Goal: Task Accomplishment & Management: Manage account settings

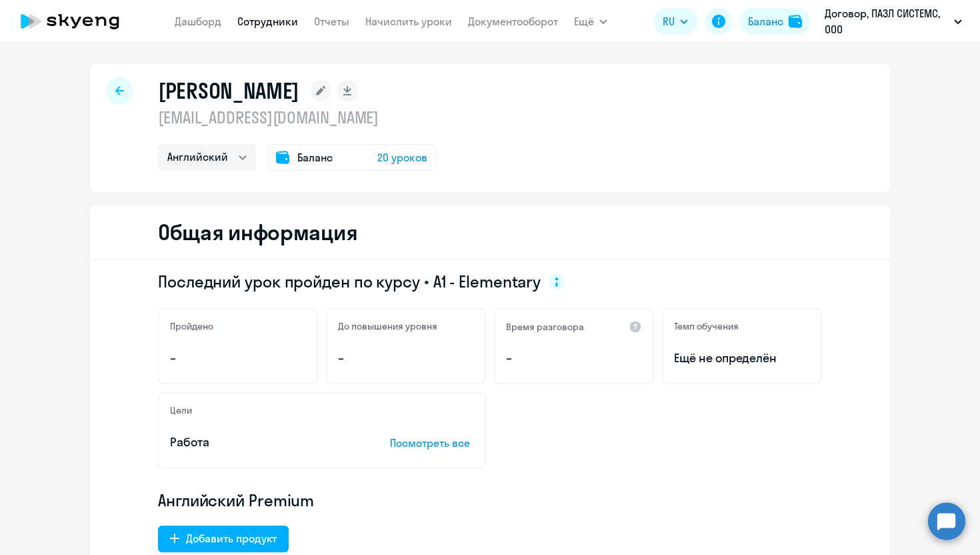
select select "english"
click at [523, 139] on div "[PERSON_NAME] [EMAIL_ADDRESS][DOMAIN_NAME] Английский Баланс 20 уроков" at bounding box center [490, 128] width 800 height 128
click at [283, 19] on link "Сотрудники" at bounding box center [267, 21] width 61 height 13
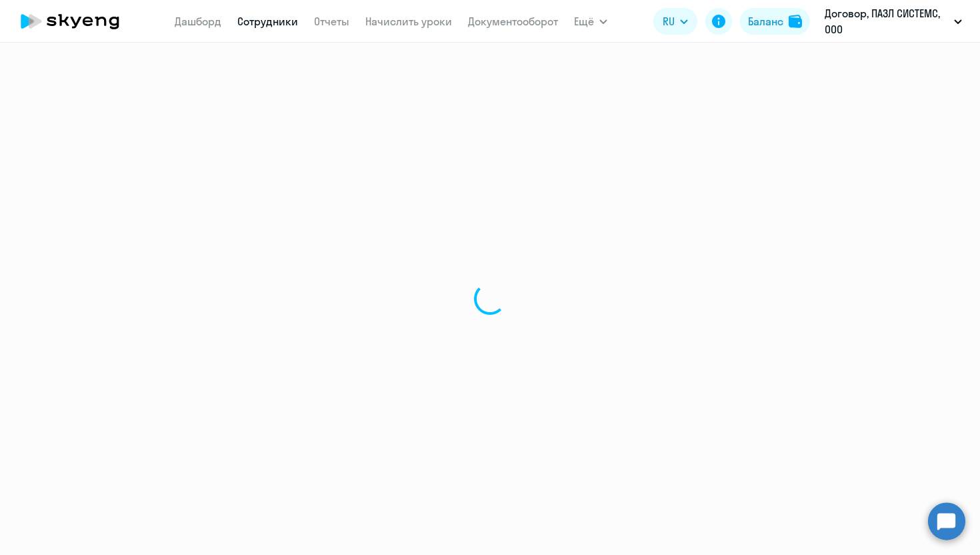
select select "30"
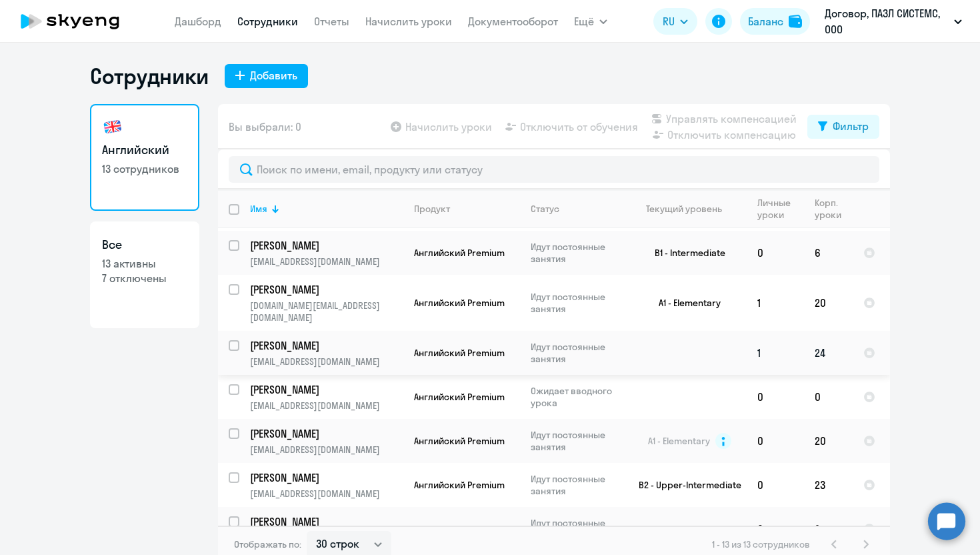
scroll to position [133, 0]
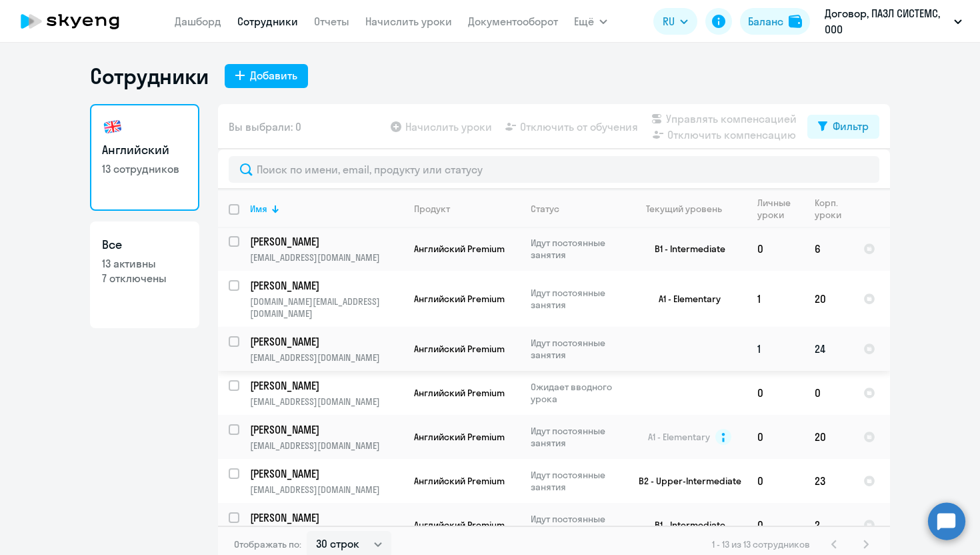
click at [235, 336] on input "select row 39216285" at bounding box center [242, 349] width 27 height 27
checkbox input "true"
click at [236, 424] on input "select row 14756314" at bounding box center [242, 437] width 27 height 27
checkbox input "true"
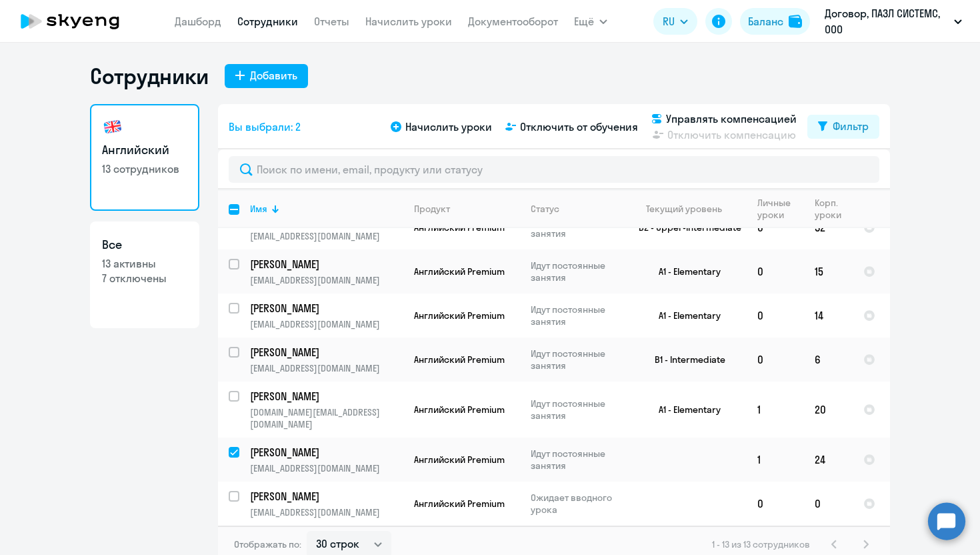
scroll to position [0, 0]
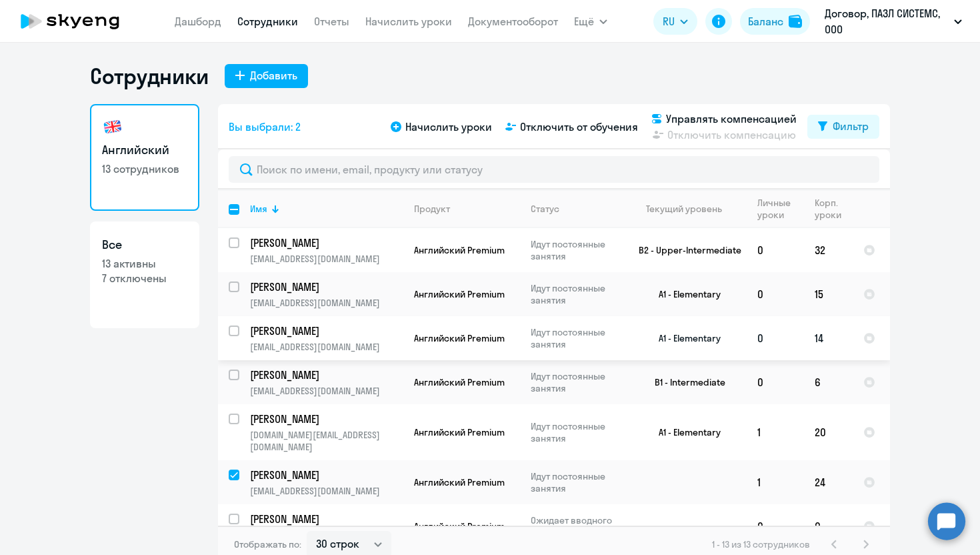
click at [231, 326] on input "select row 22426035" at bounding box center [242, 338] width 27 height 27
checkbox input "true"
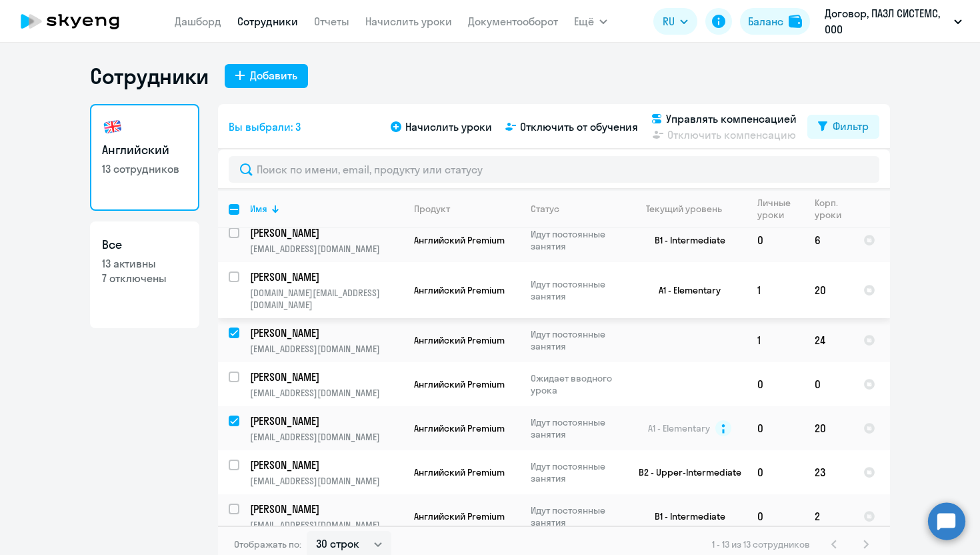
scroll to position [149, 0]
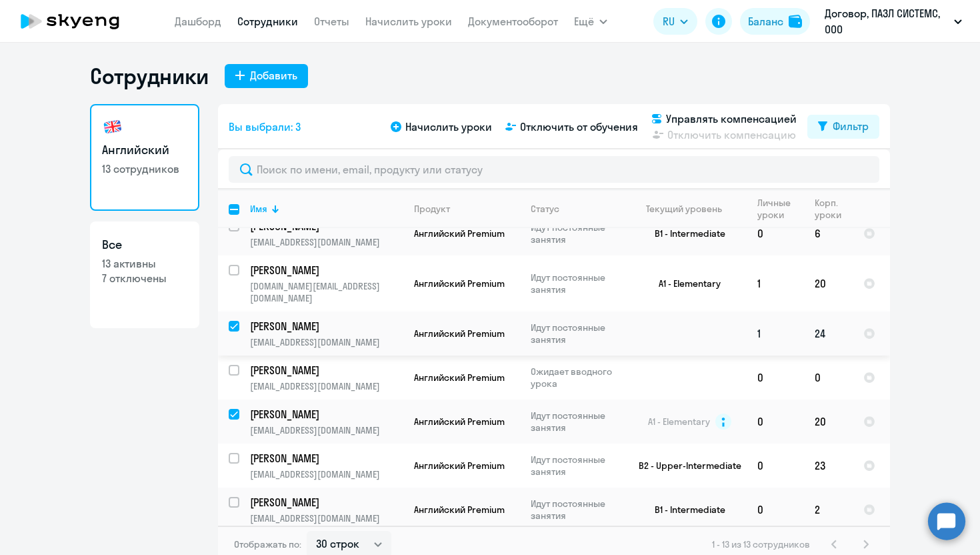
click at [236, 321] on input "deselect row 39216285" at bounding box center [242, 334] width 27 height 27
checkbox input "false"
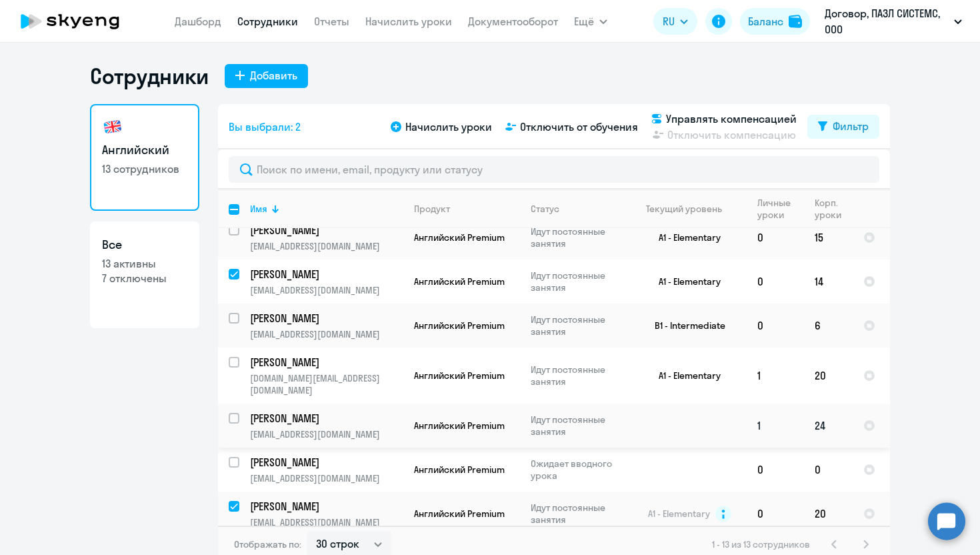
scroll to position [37, 0]
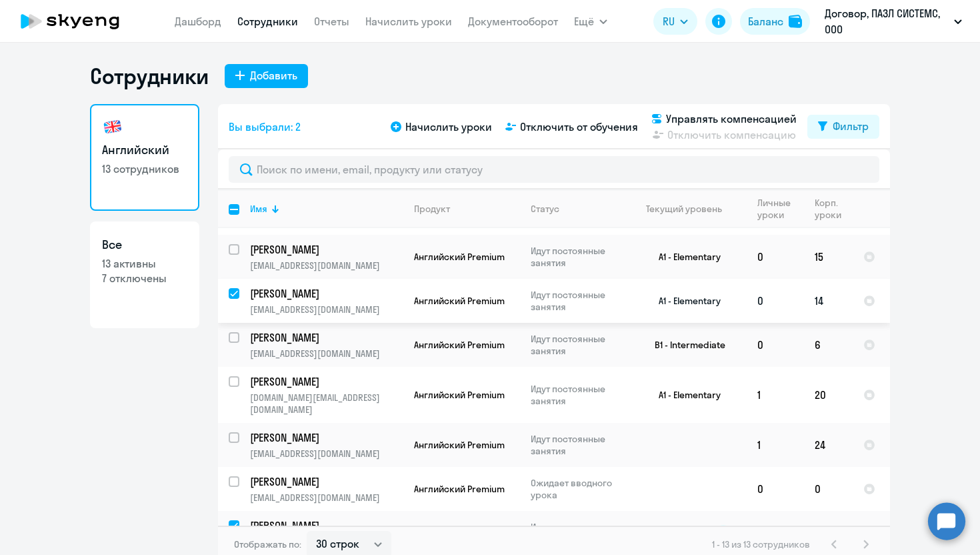
click at [233, 293] on input "deselect row 22426035" at bounding box center [242, 301] width 27 height 27
checkbox input "false"
click at [568, 125] on span "Отключить от обучения" at bounding box center [579, 127] width 118 height 16
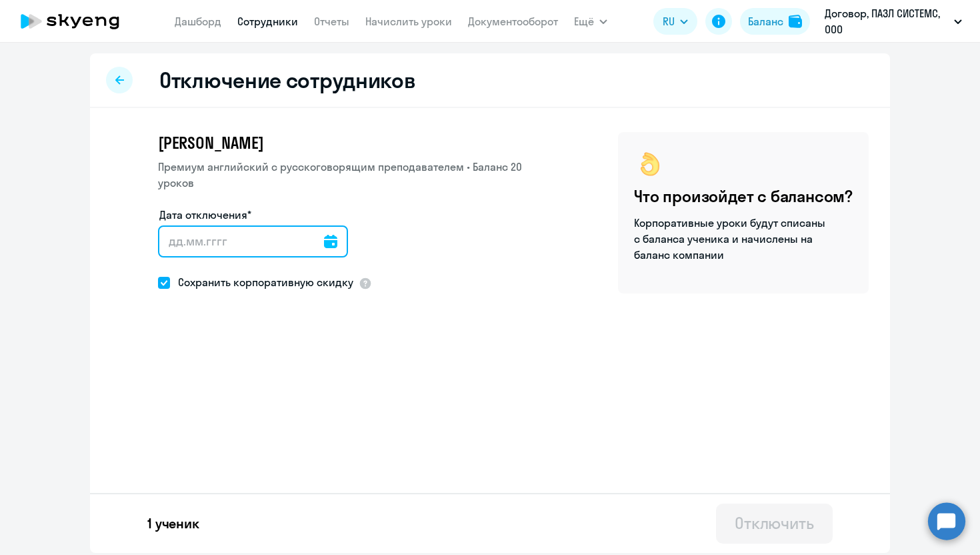
click at [199, 240] on input "Дата отключения*" at bounding box center [253, 241] width 190 height 32
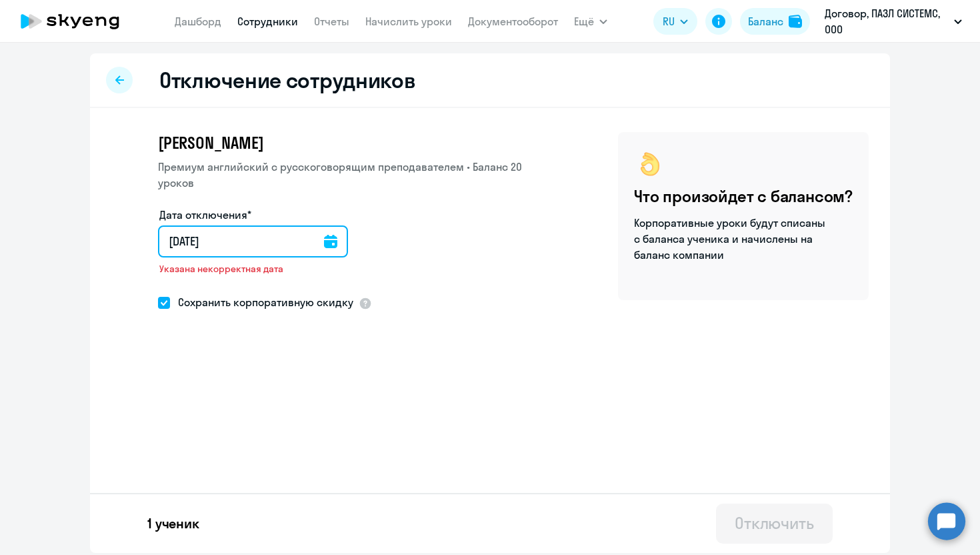
type input "[DATE]"
click at [177, 239] on input "[DATE]" at bounding box center [255, 241] width 195 height 32
type input "20.82.025"
type input "[DATE]"
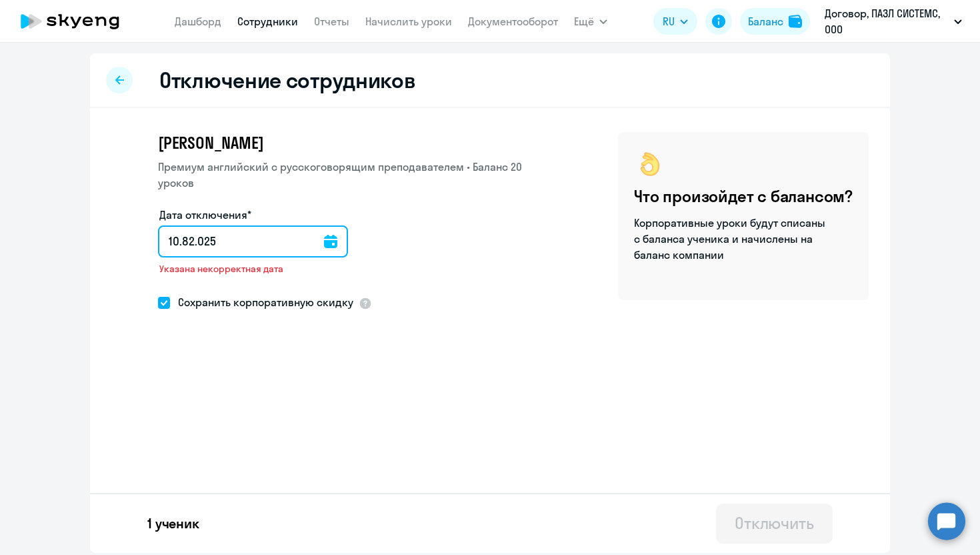
type input "[DATE]"
type input "10.82.025"
type input "[DATE]"
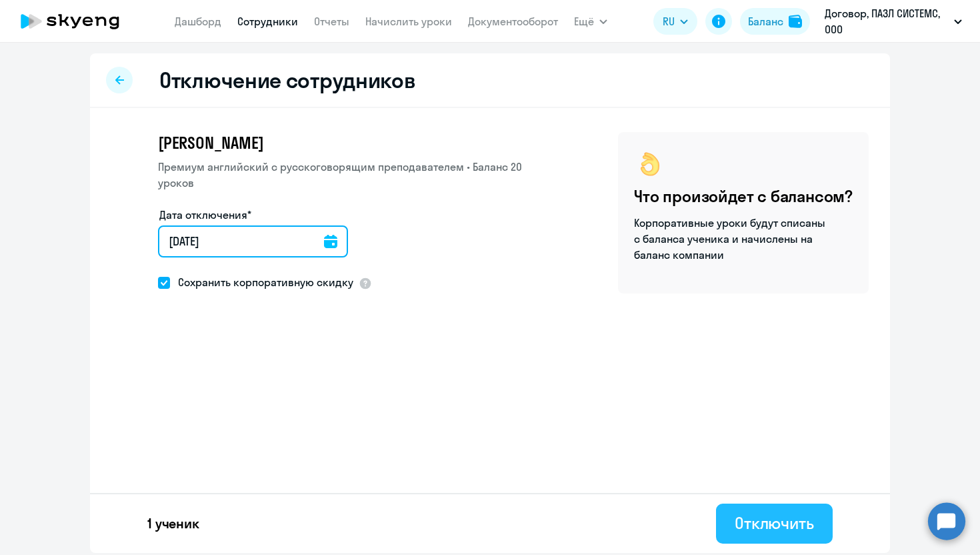
type input "[DATE]"
click at [776, 523] on div "Отключить" at bounding box center [773, 522] width 79 height 21
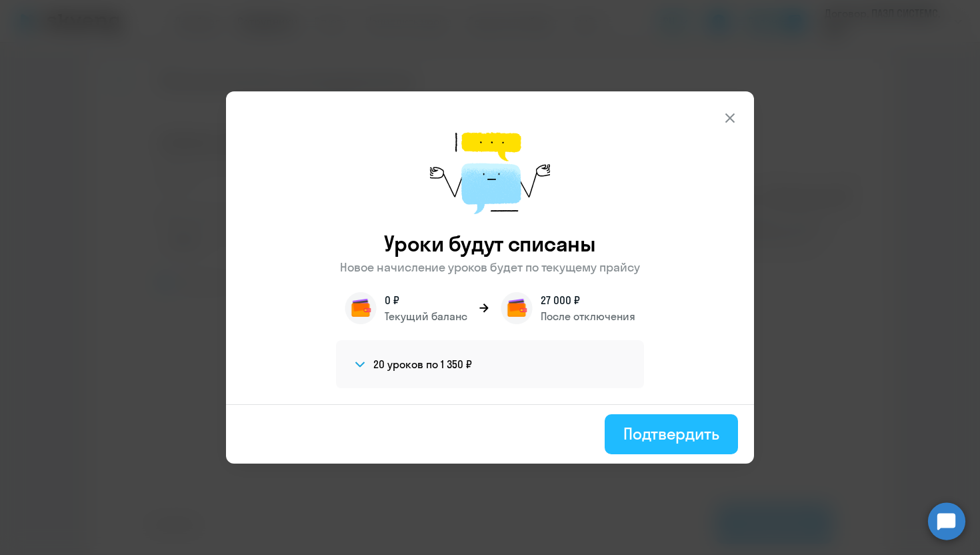
click at [701, 431] on div "Подтвердить" at bounding box center [671, 433] width 96 height 21
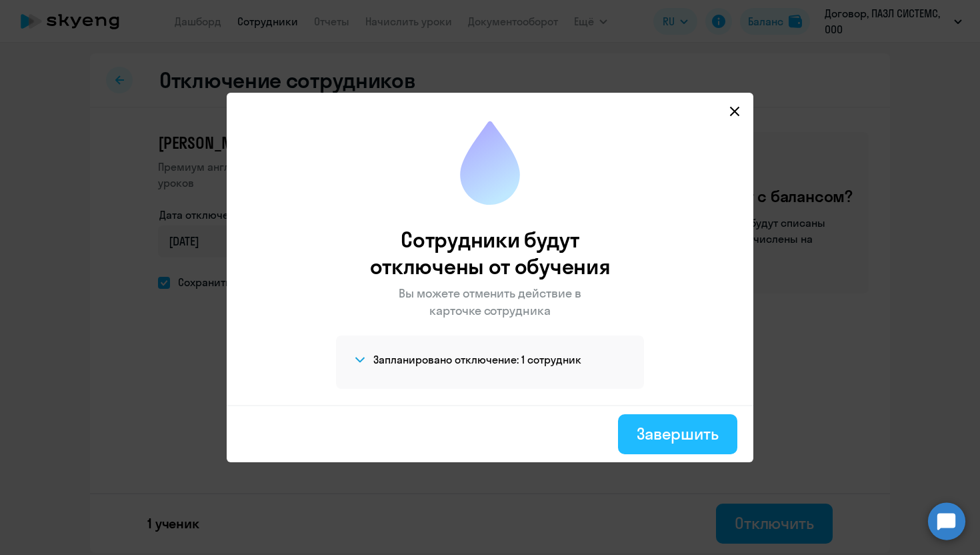
click at [677, 443] on div "Завершить" at bounding box center [677, 433] width 82 height 21
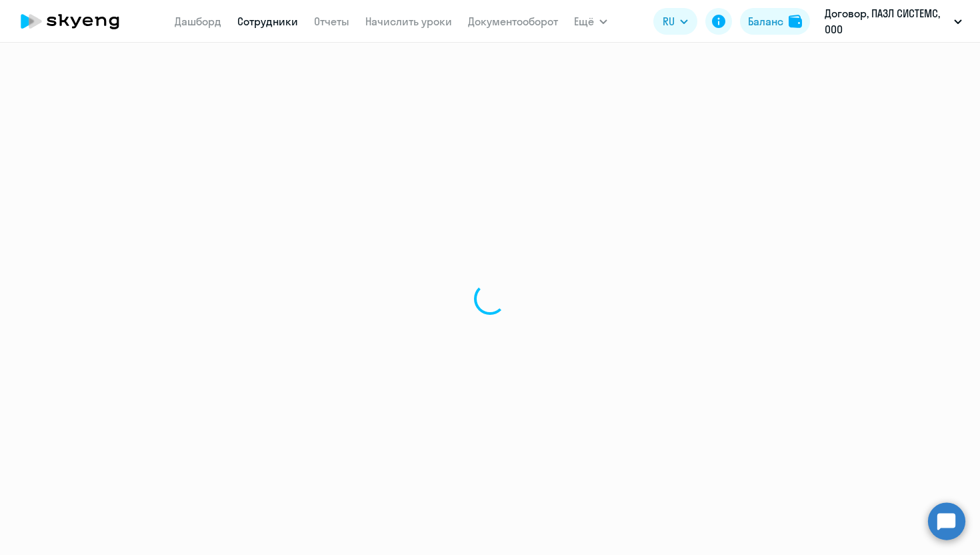
select select "30"
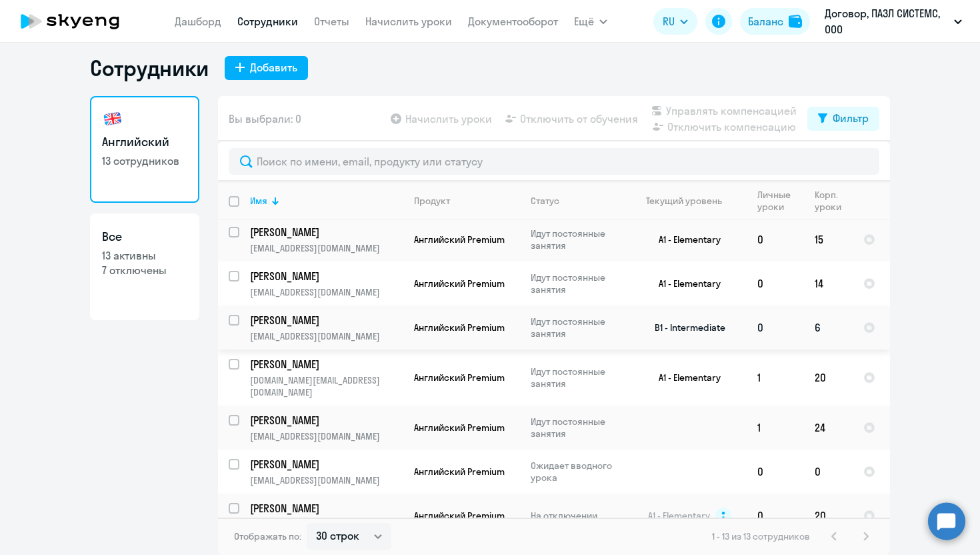
scroll to position [63, 0]
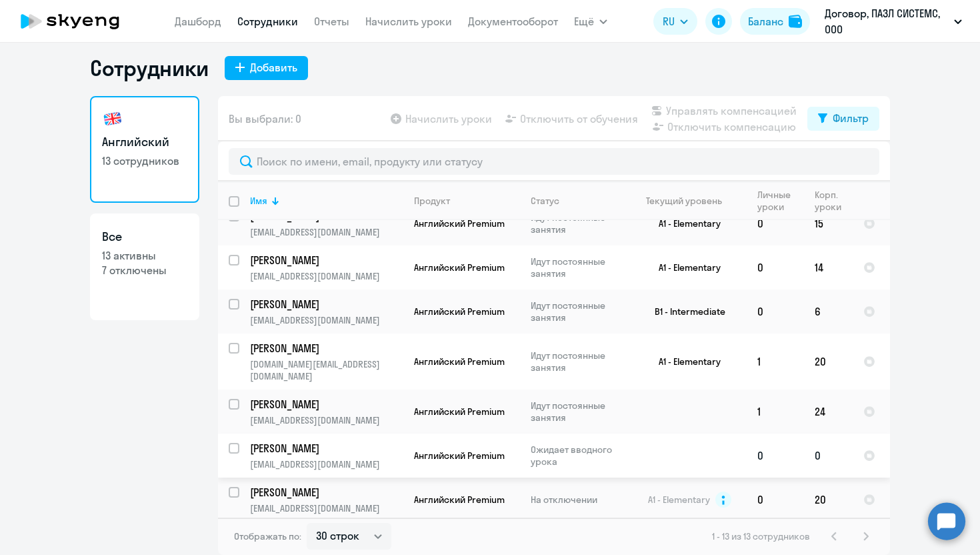
click at [409, 452] on td "Английский Premium" at bounding box center [461, 455] width 117 height 44
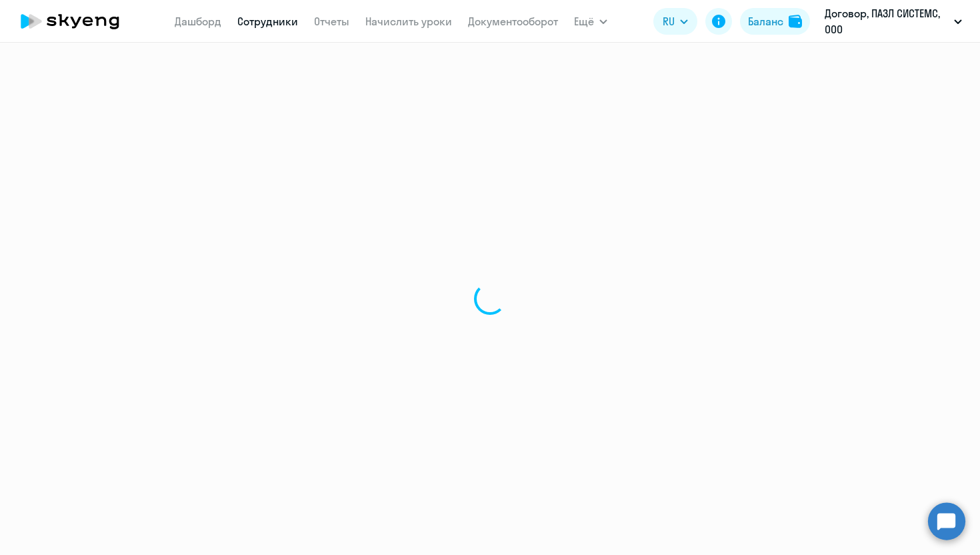
select select "english"
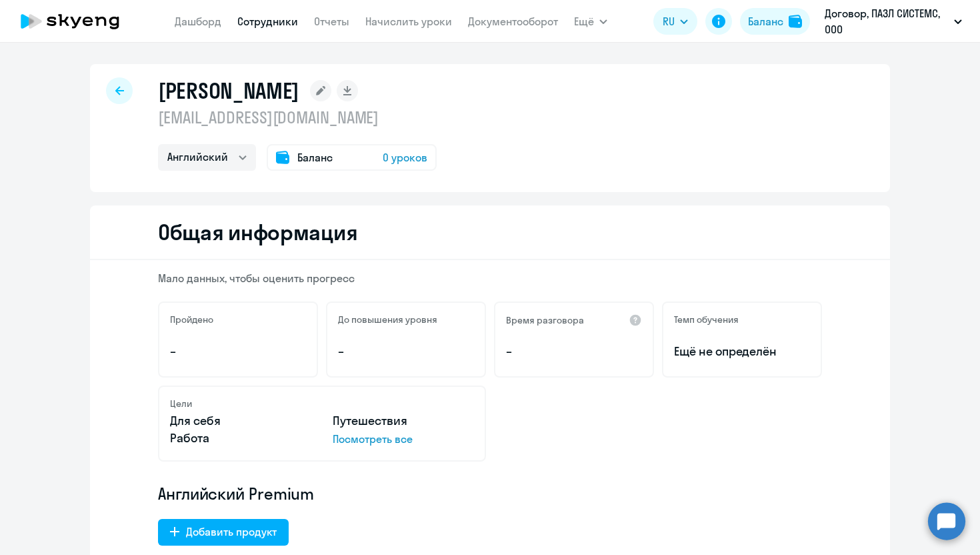
click at [390, 159] on span "0 уроков" at bounding box center [405, 157] width 45 height 16
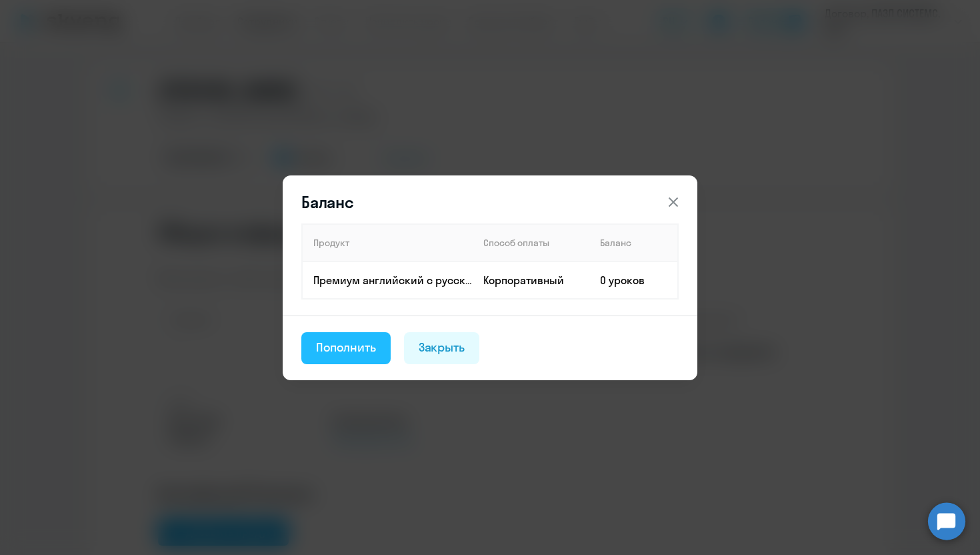
click at [355, 348] on div "Пополнить" at bounding box center [346, 347] width 60 height 17
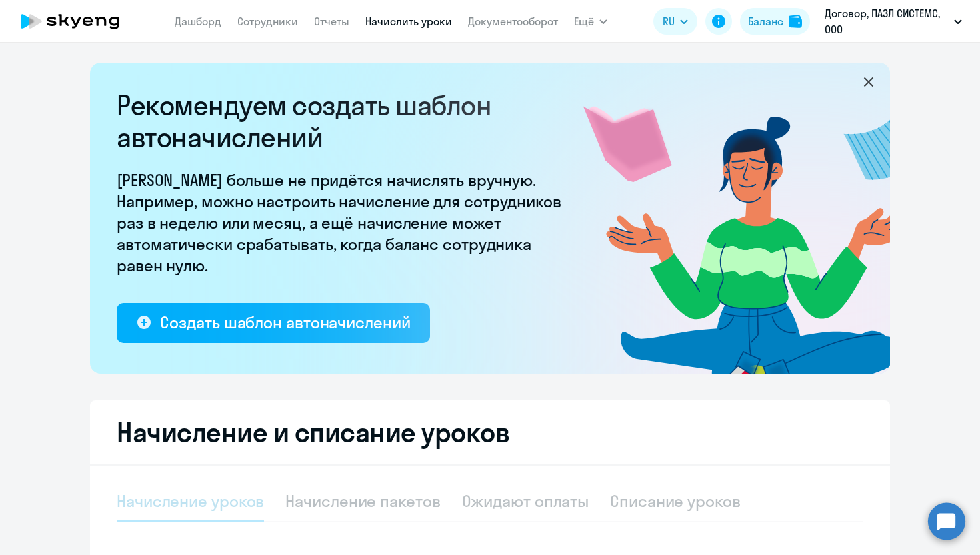
select select "10"
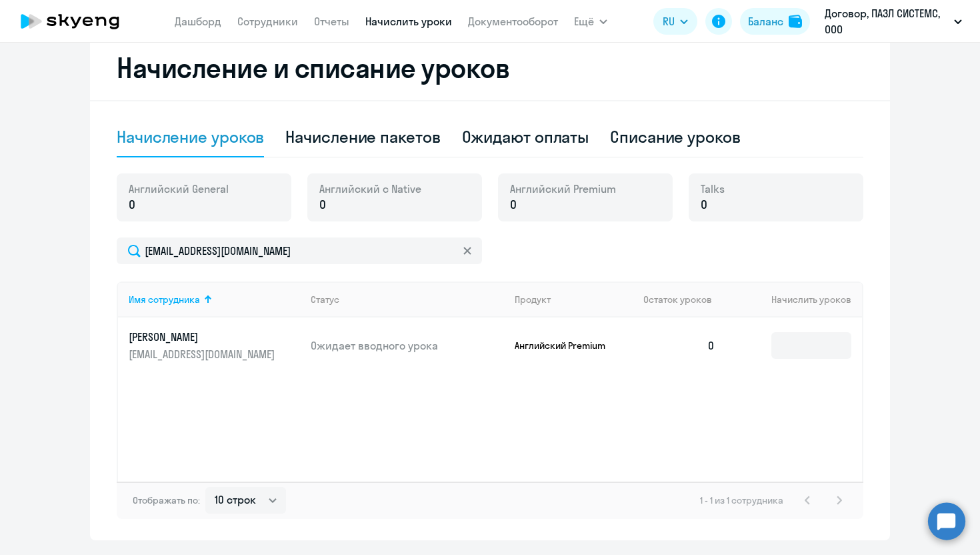
scroll to position [398, 0]
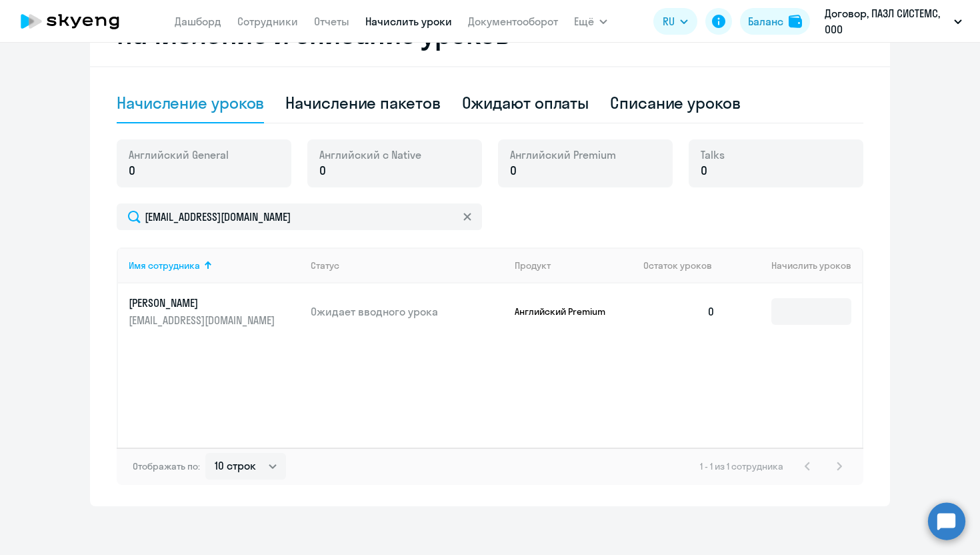
click at [555, 171] on p "0" at bounding box center [563, 170] width 106 height 17
click at [522, 173] on p "0" at bounding box center [563, 170] width 106 height 17
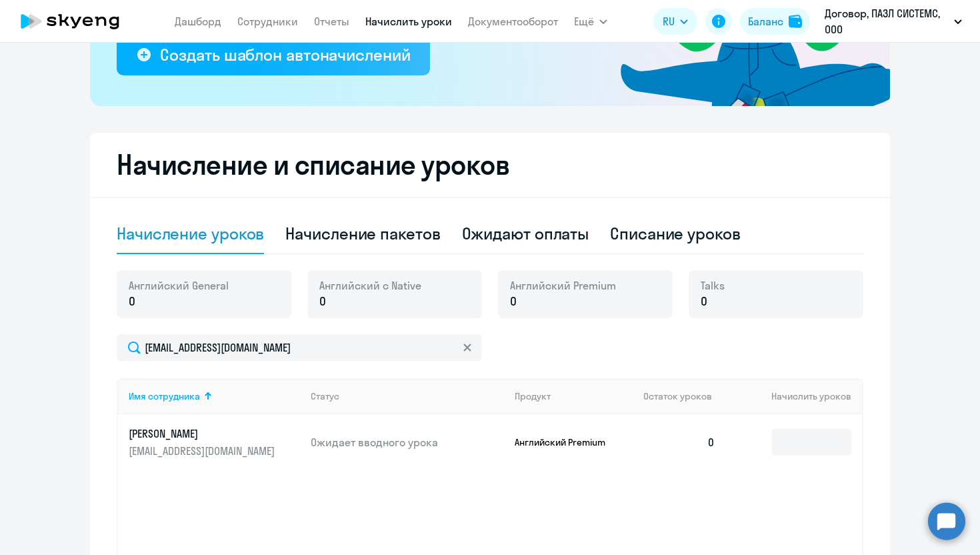
scroll to position [253, 0]
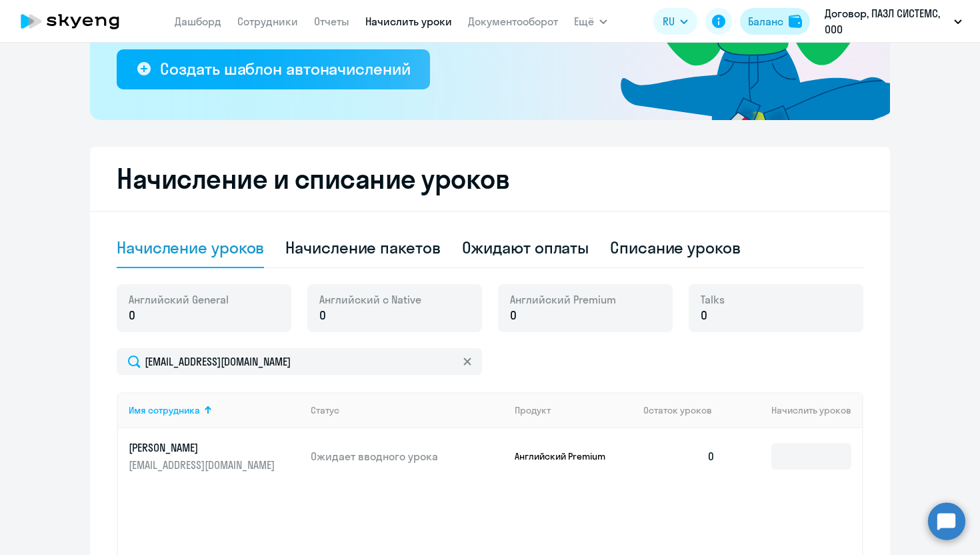
click at [775, 21] on div "Баланс" at bounding box center [765, 21] width 35 height 16
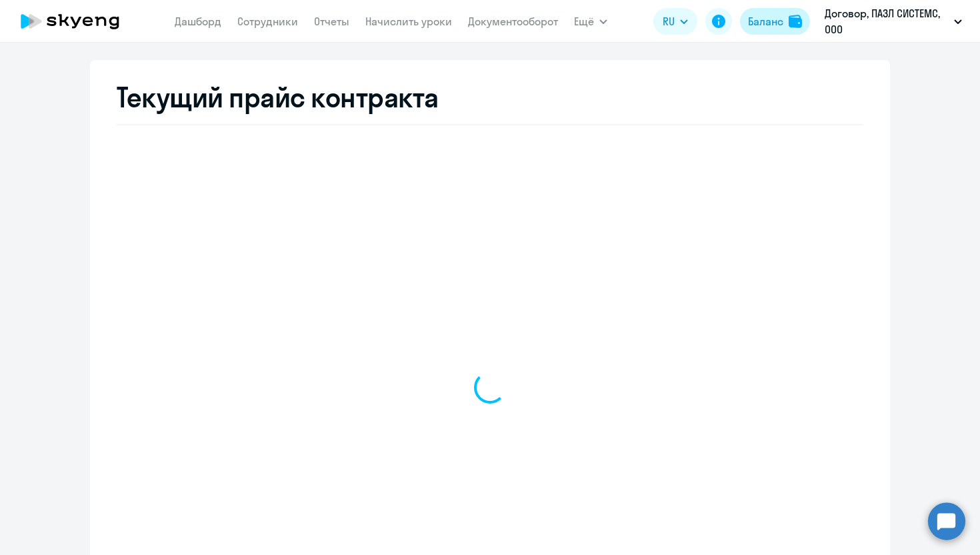
scroll to position [495, 0]
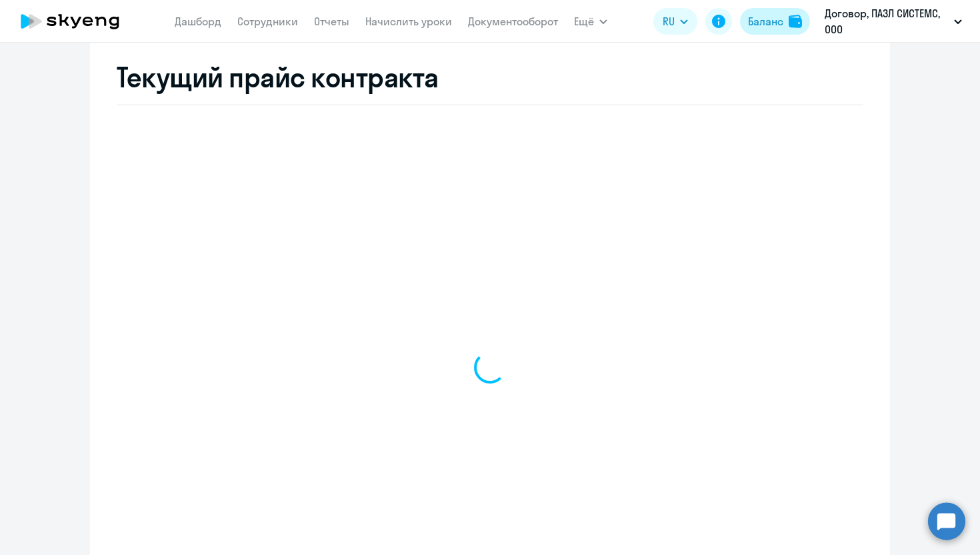
select select "english_adult_not_native_speaker"
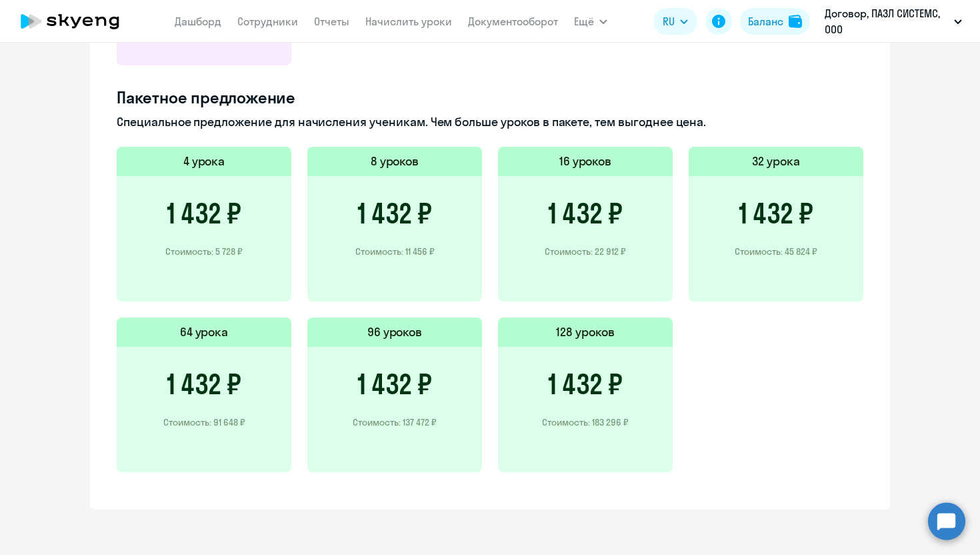
scroll to position [0, 0]
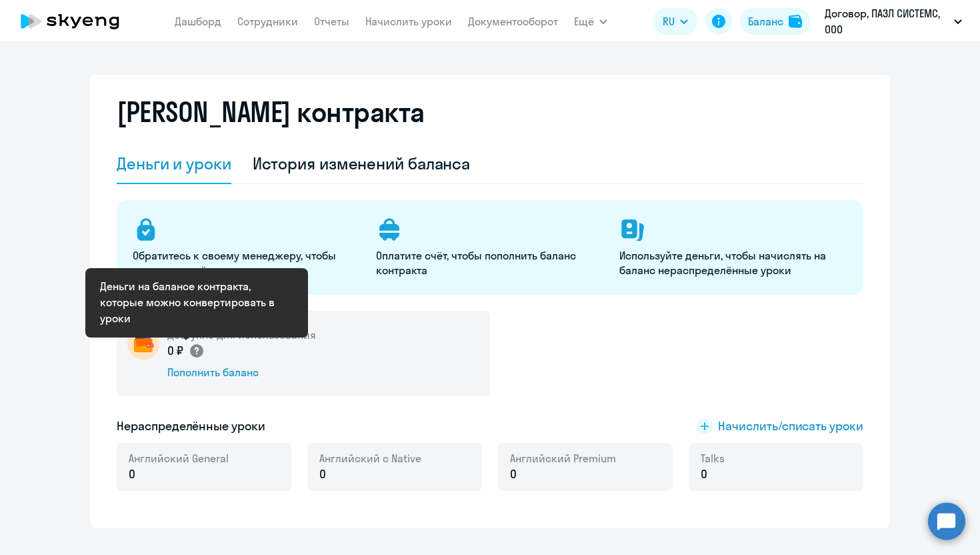
click at [199, 352] on circle at bounding box center [196, 350] width 13 height 13
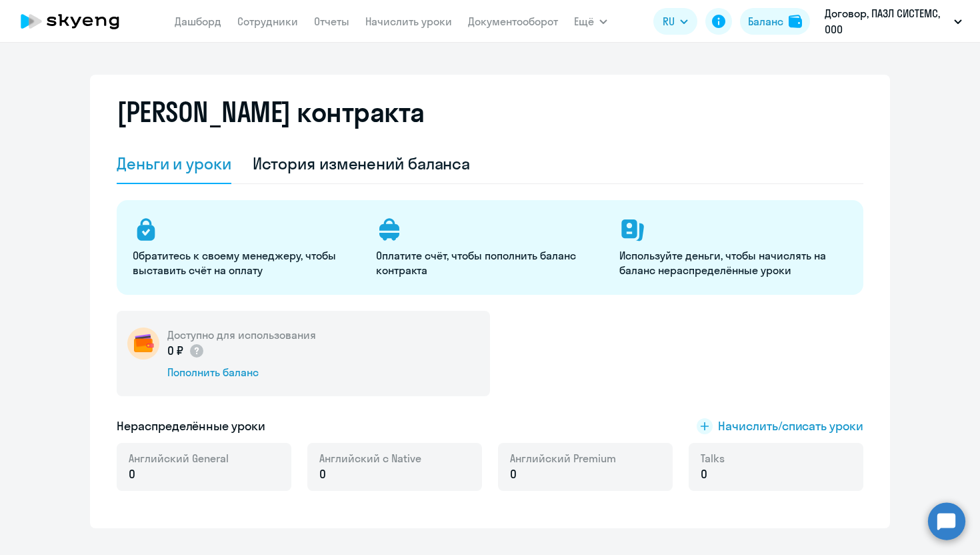
click at [394, 118] on div "[PERSON_NAME] контракта" at bounding box center [490, 120] width 746 height 48
click at [268, 24] on link "Сотрудники" at bounding box center [267, 21] width 61 height 13
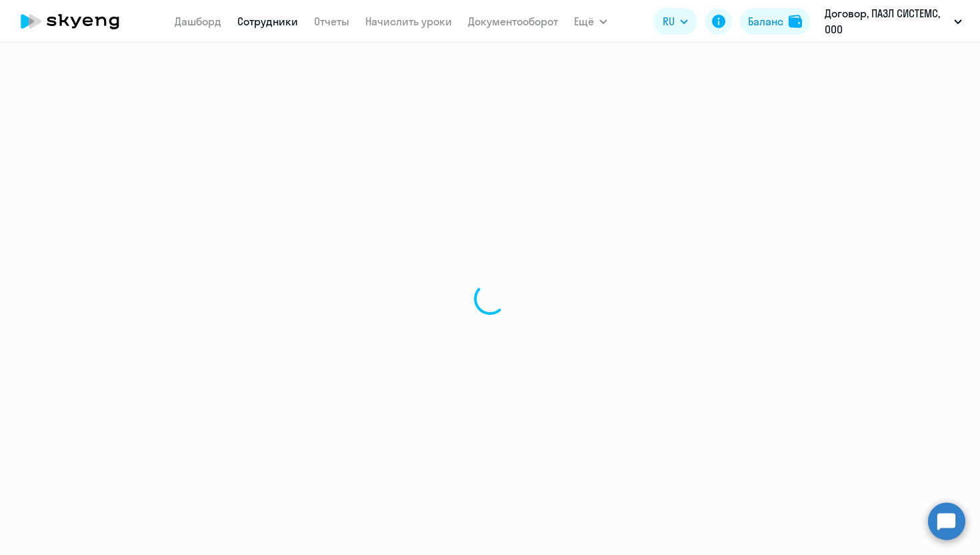
select select "30"
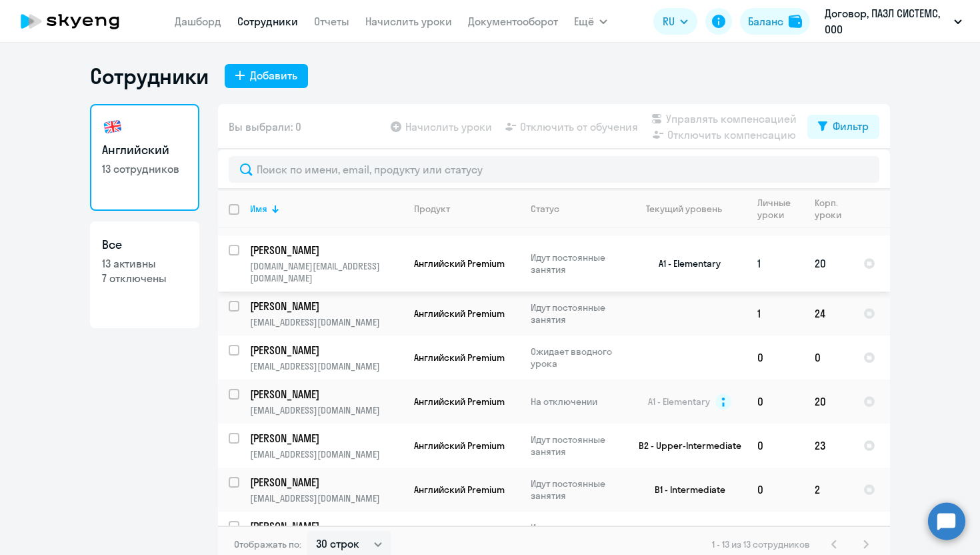
scroll to position [169, 0]
click at [233, 300] on input "select row 39216285" at bounding box center [242, 313] width 27 height 27
checkbox input "true"
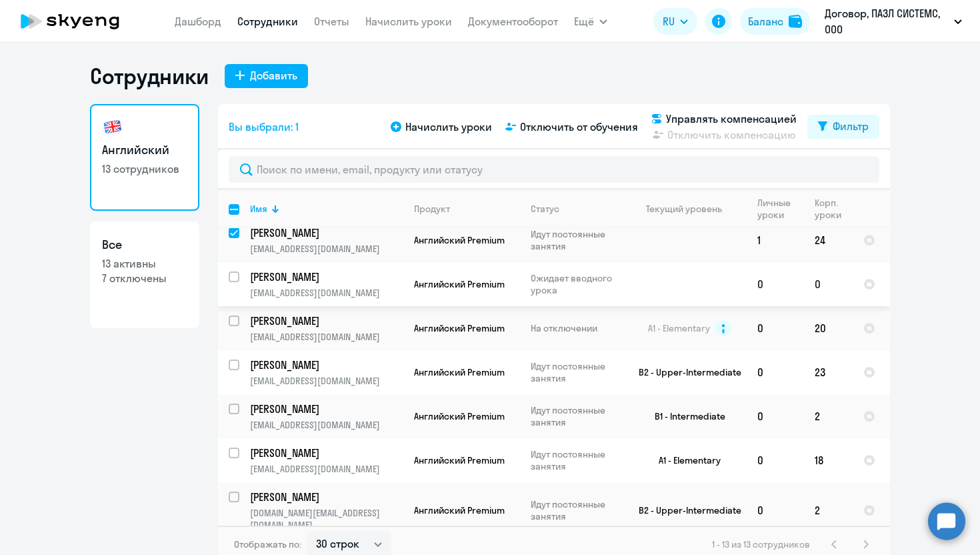
scroll to position [243, 0]
click at [588, 128] on span "Отключить от обучения" at bounding box center [579, 127] width 118 height 16
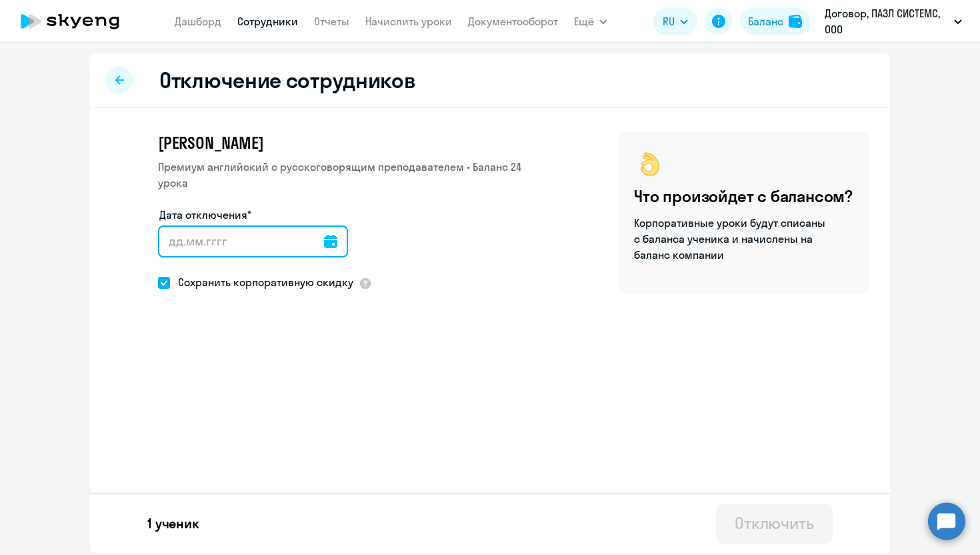
click at [250, 228] on input "Дата отключения*" at bounding box center [253, 241] width 190 height 32
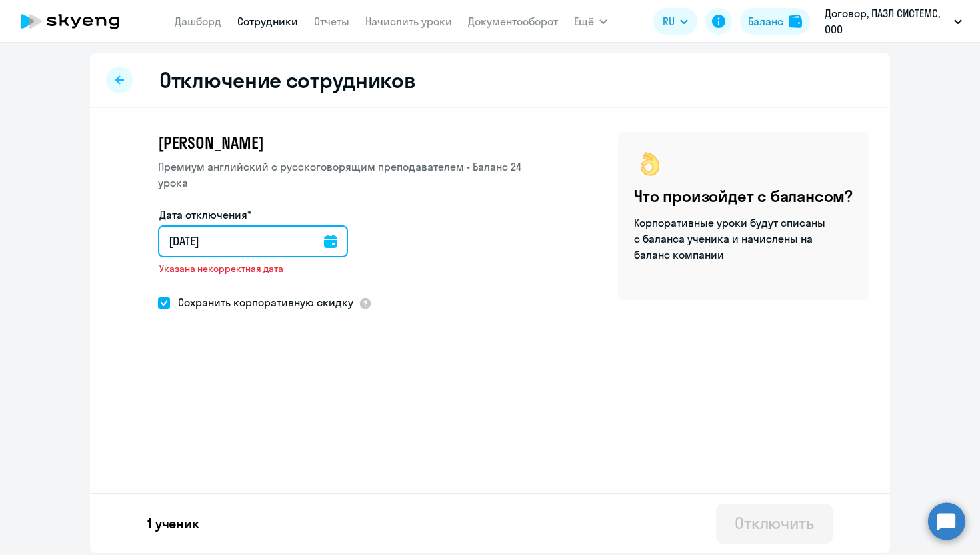
type input "[DATE]"
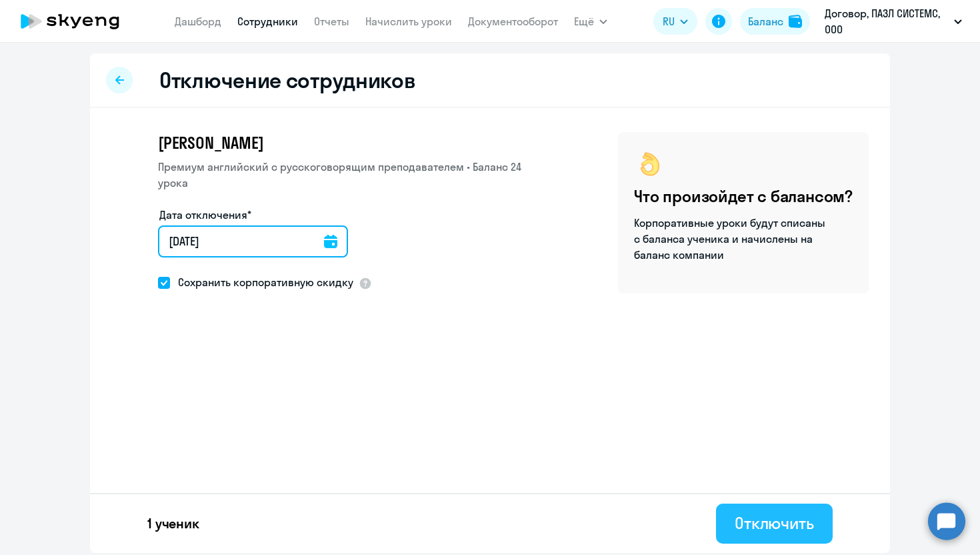
type input "[DATE]"
click at [770, 519] on div "Отключить" at bounding box center [773, 522] width 79 height 21
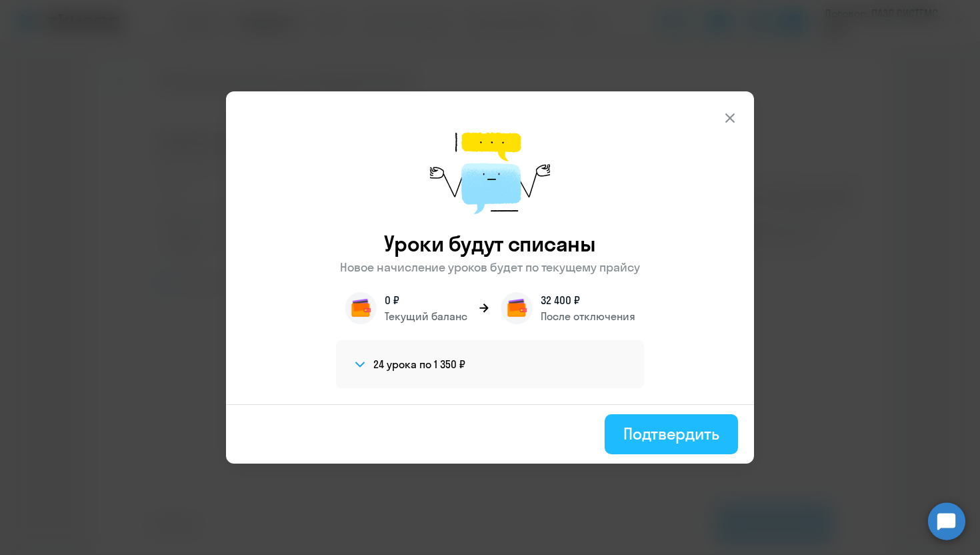
click at [704, 436] on div "Подтвердить" at bounding box center [671, 433] width 96 height 21
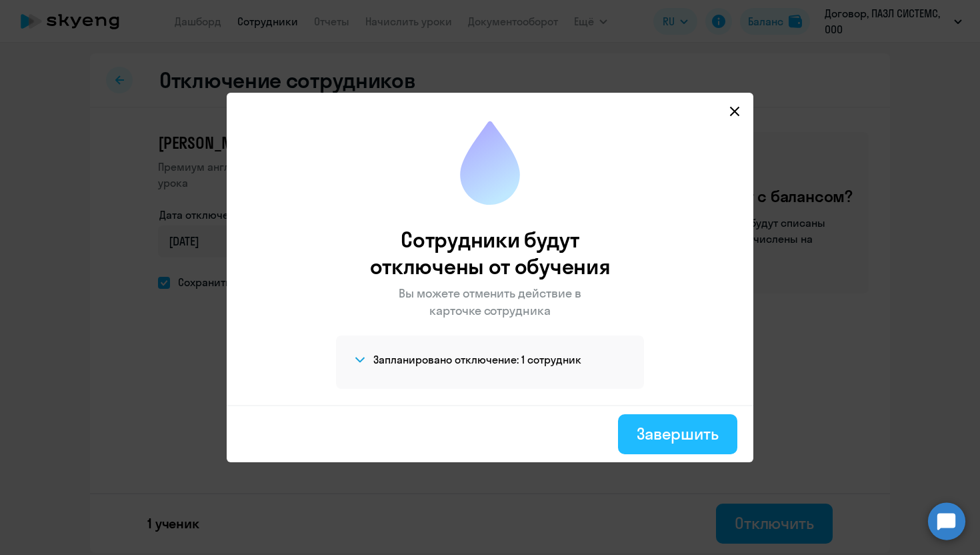
click at [668, 425] on div "Завершить" at bounding box center [677, 433] width 82 height 21
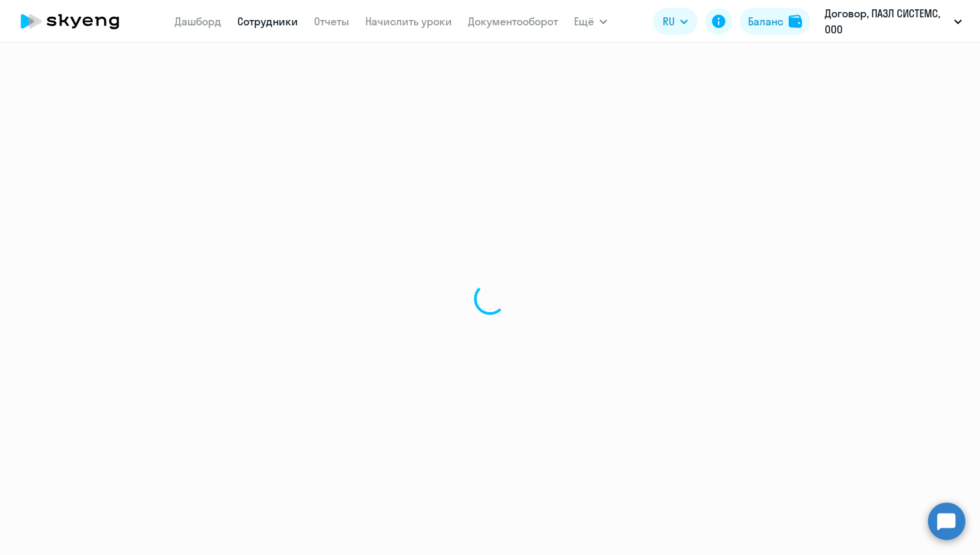
select select "30"
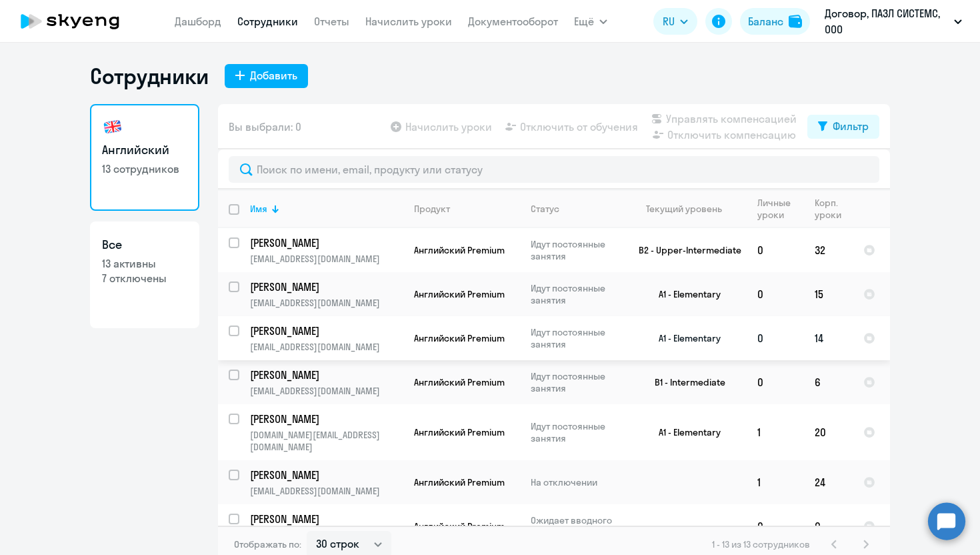
click at [235, 327] on input "select row 22426035" at bounding box center [242, 338] width 27 height 27
checkbox input "true"
click at [598, 129] on span "Отключить от обучения" at bounding box center [579, 127] width 118 height 16
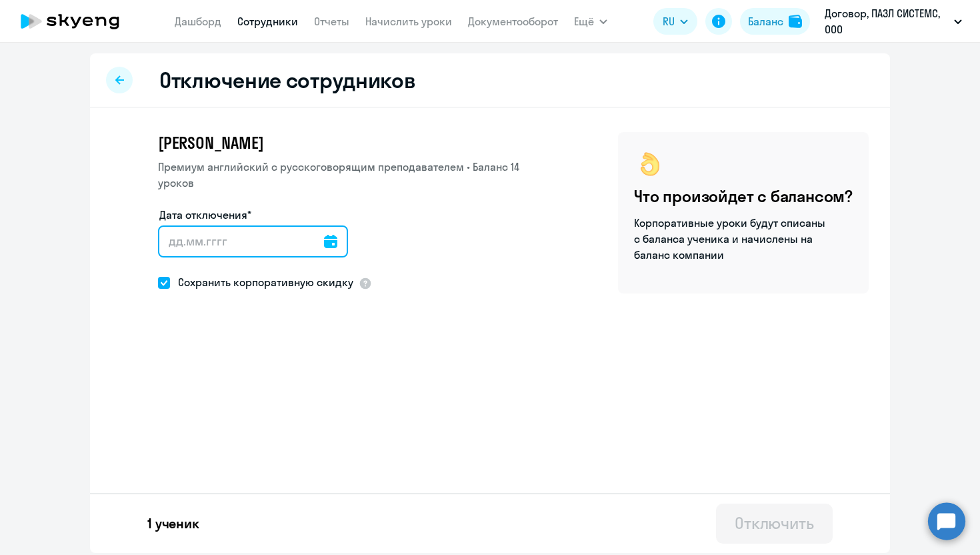
click at [248, 238] on input "Дата отключения*" at bounding box center [253, 241] width 190 height 32
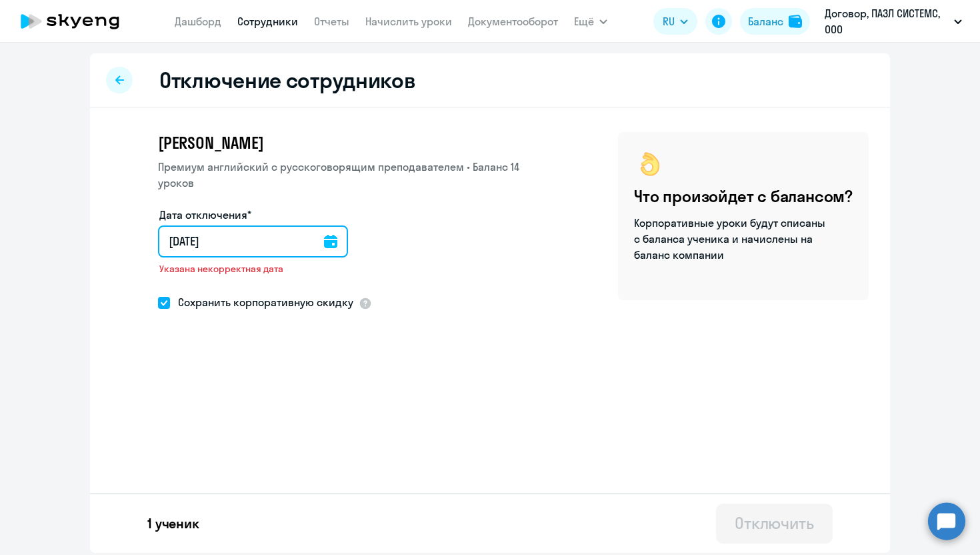
type input "[DATE]"
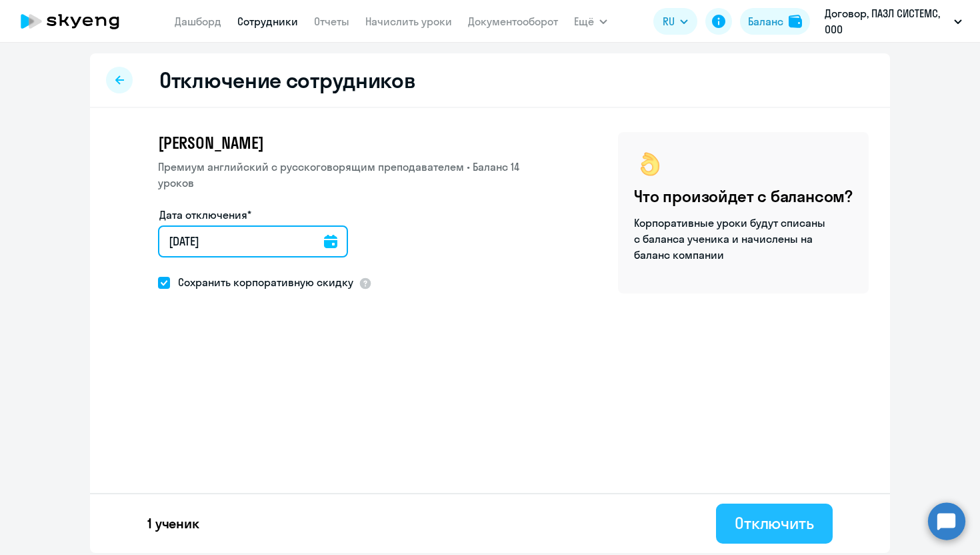
type input "[DATE]"
click at [778, 518] on div "Отключить" at bounding box center [773, 522] width 79 height 21
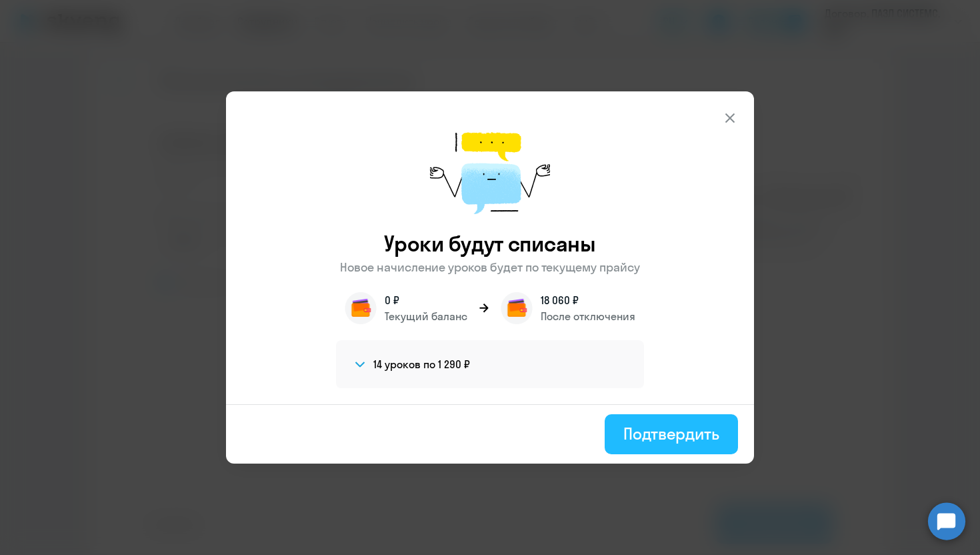
click at [663, 436] on div "Подтвердить" at bounding box center [671, 433] width 96 height 21
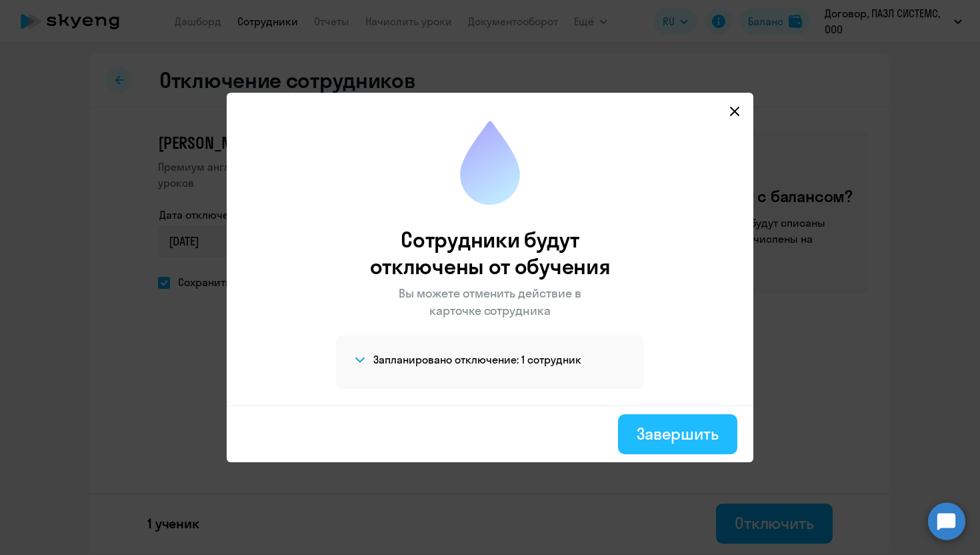
click at [646, 451] on button "Завершить" at bounding box center [677, 434] width 119 height 40
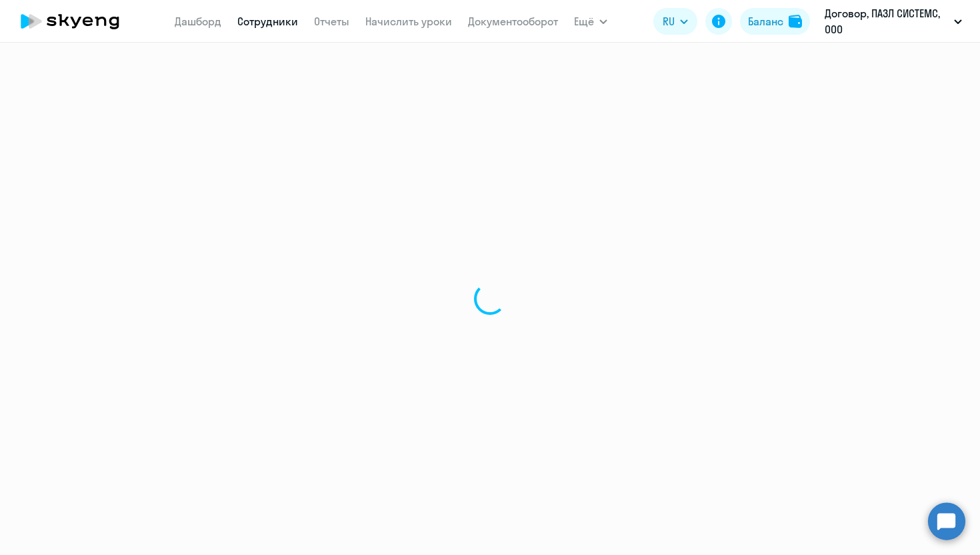
select select "30"
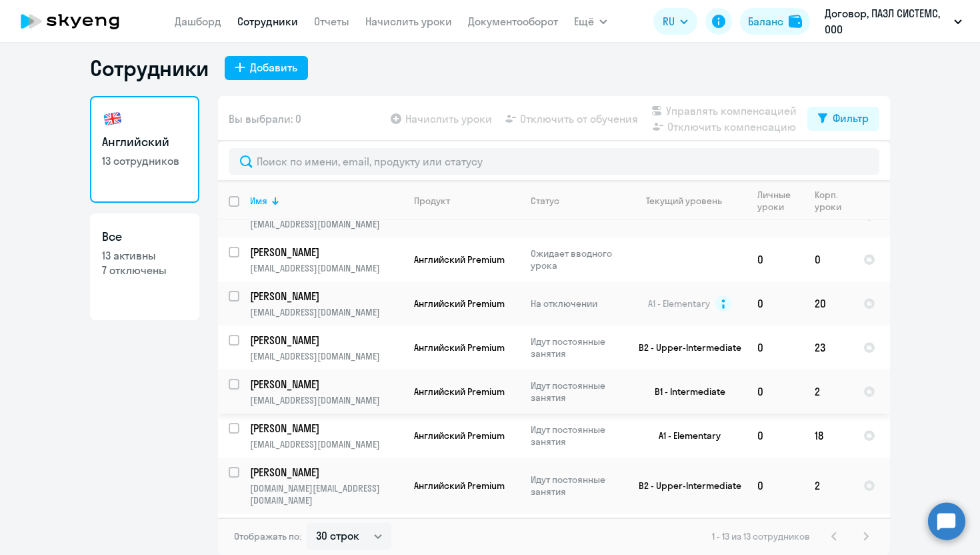
scroll to position [263, 0]
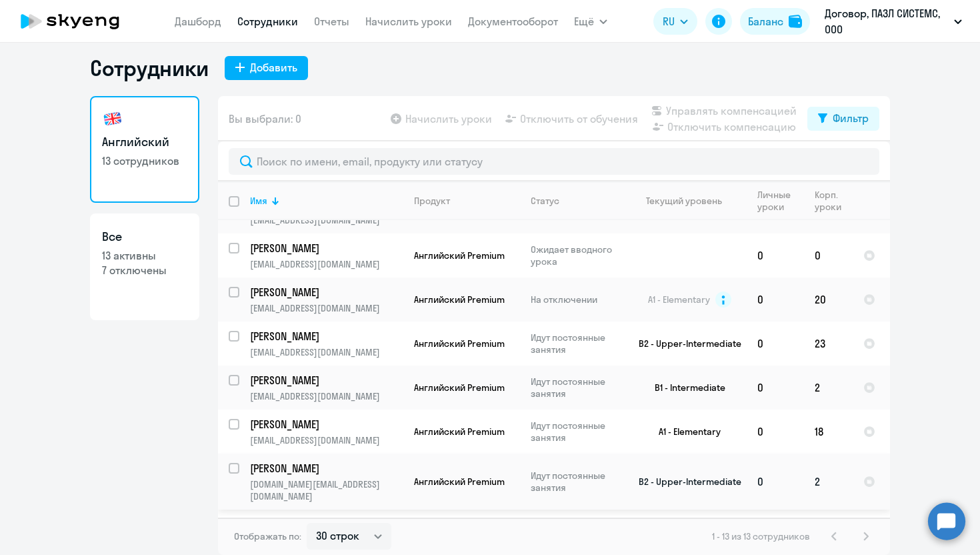
click at [515, 466] on td "Английский Premium" at bounding box center [461, 481] width 117 height 56
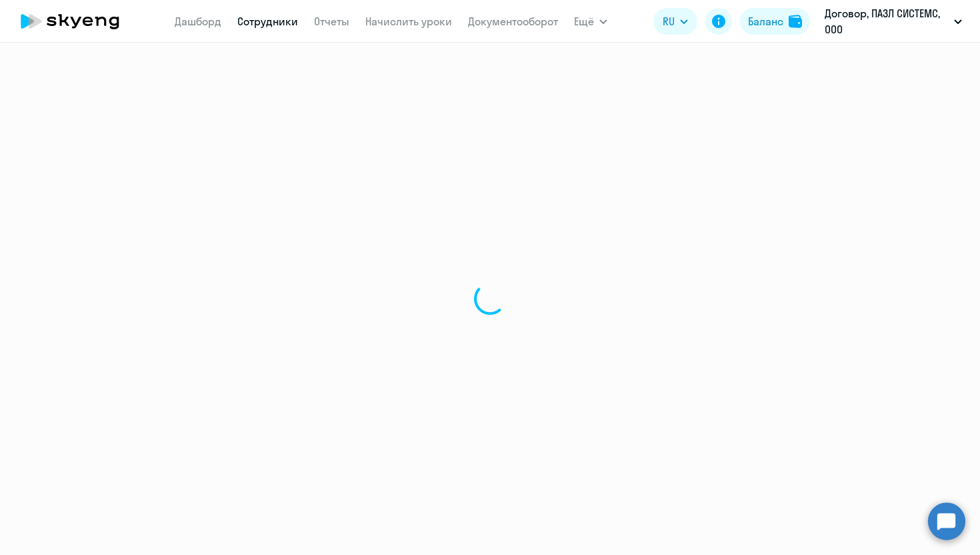
select select "english"
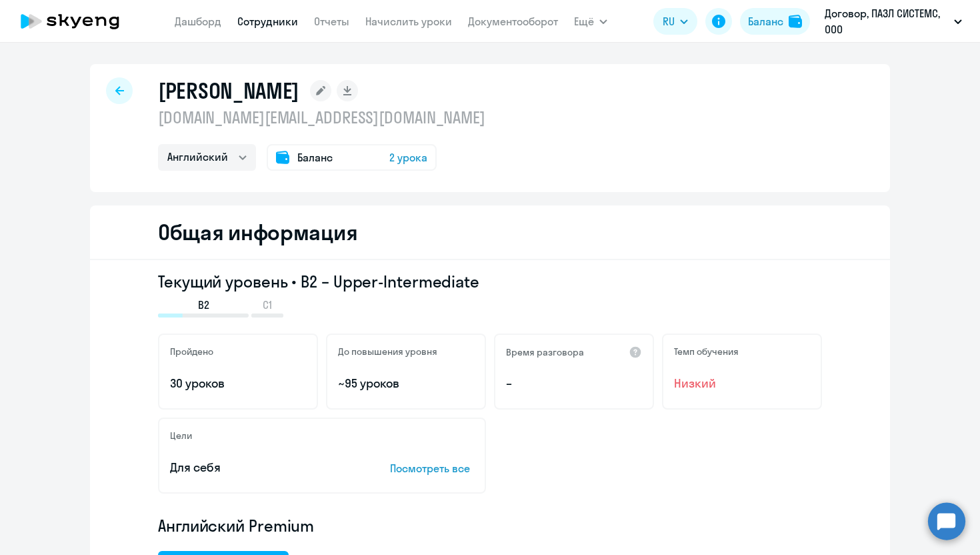
click at [315, 157] on span "Баланс" at bounding box center [314, 157] width 35 height 16
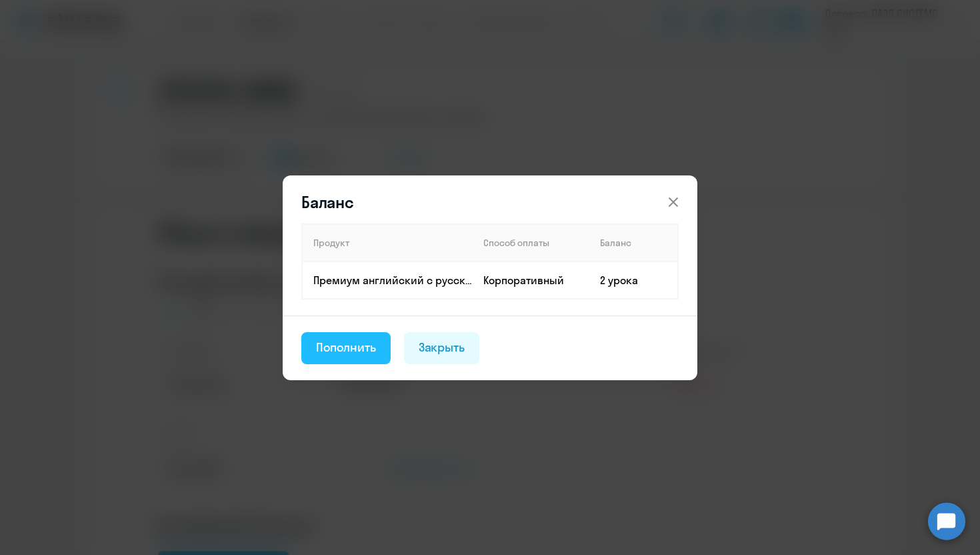
click at [353, 357] on button "Пополнить" at bounding box center [345, 348] width 89 height 32
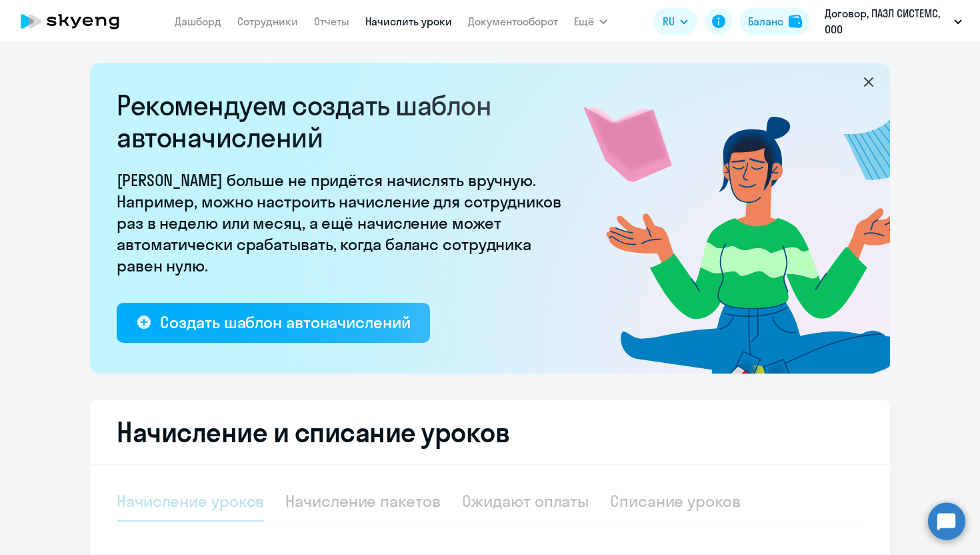
select select "10"
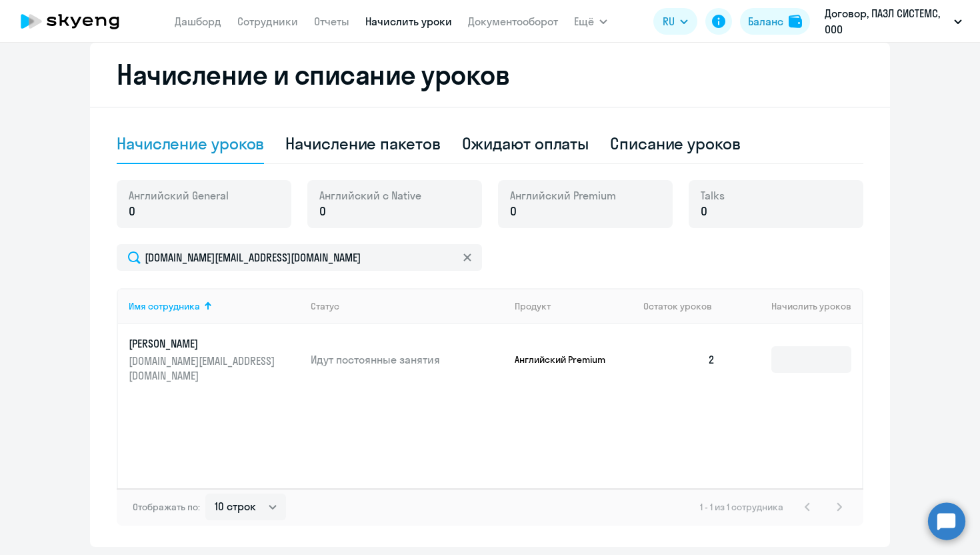
scroll to position [358, 0]
click at [595, 196] on span "Английский Premium" at bounding box center [563, 194] width 106 height 15
click at [561, 215] on p "0" at bounding box center [563, 210] width 106 height 17
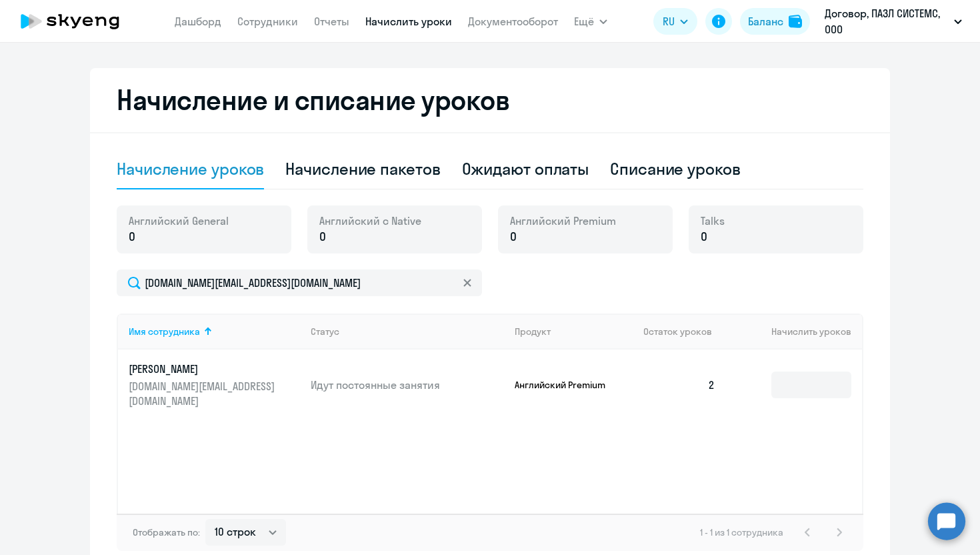
scroll to position [330, 0]
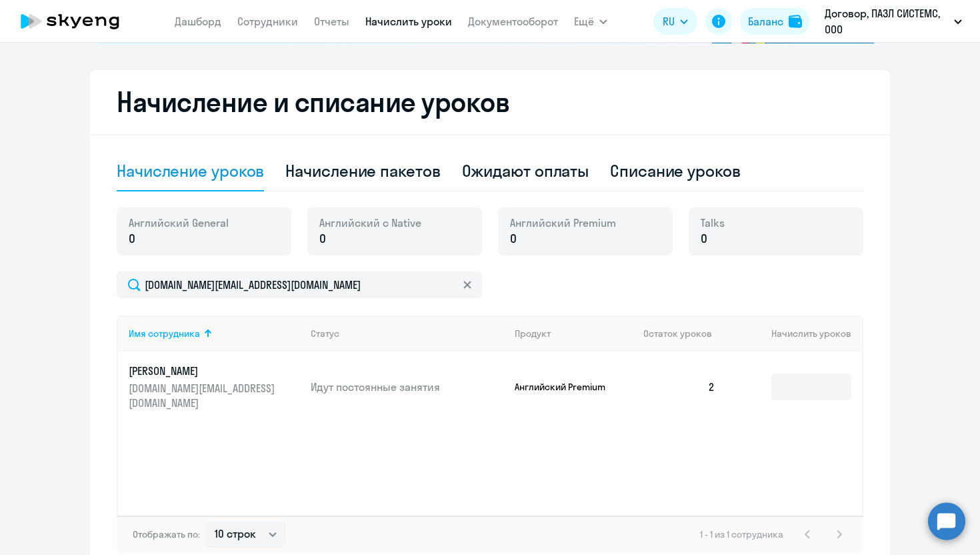
click at [178, 368] on p "[PERSON_NAME]" at bounding box center [203, 370] width 149 height 15
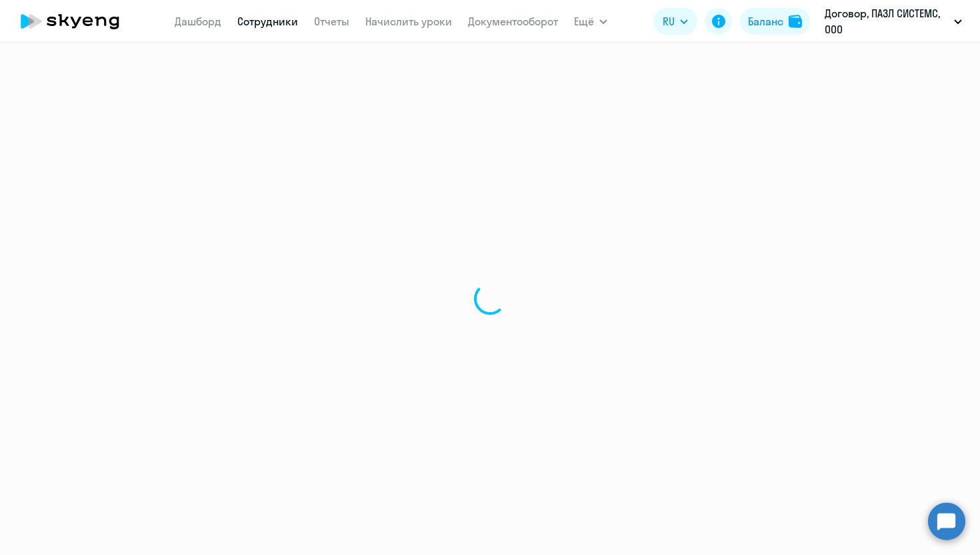
select select "english"
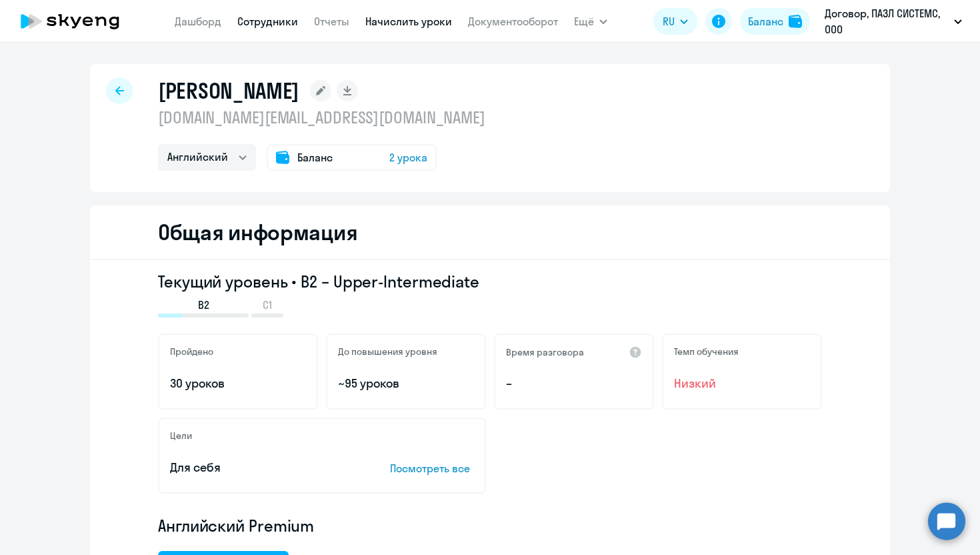
click at [450, 15] on link "Начислить уроки" at bounding box center [408, 21] width 87 height 13
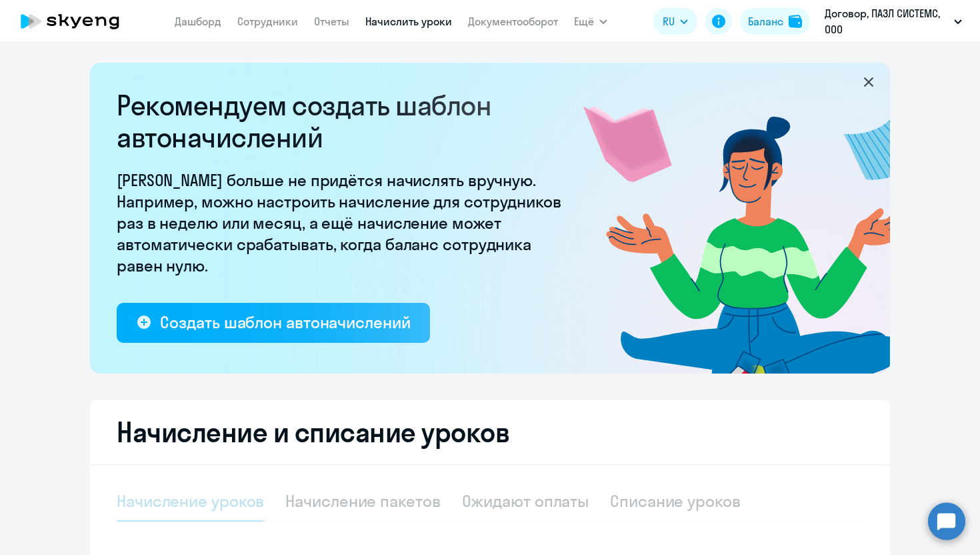
select select "10"
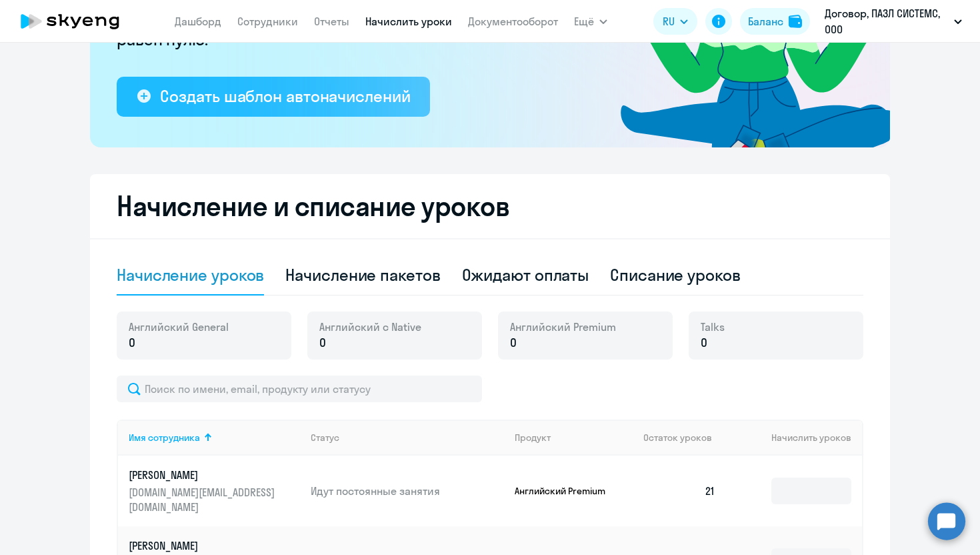
scroll to position [229, 0]
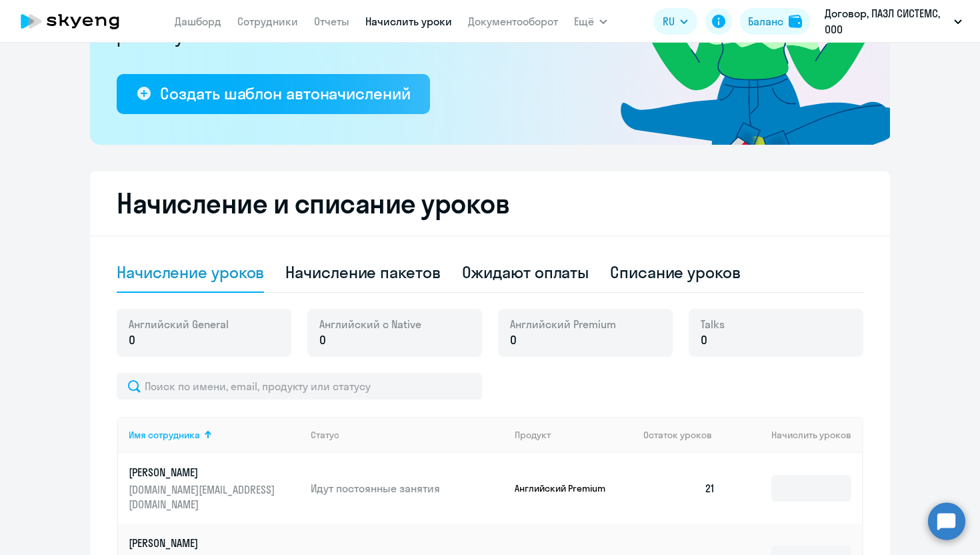
click at [522, 348] on p "0" at bounding box center [563, 339] width 106 height 17
click at [522, 342] on p "0" at bounding box center [563, 339] width 106 height 17
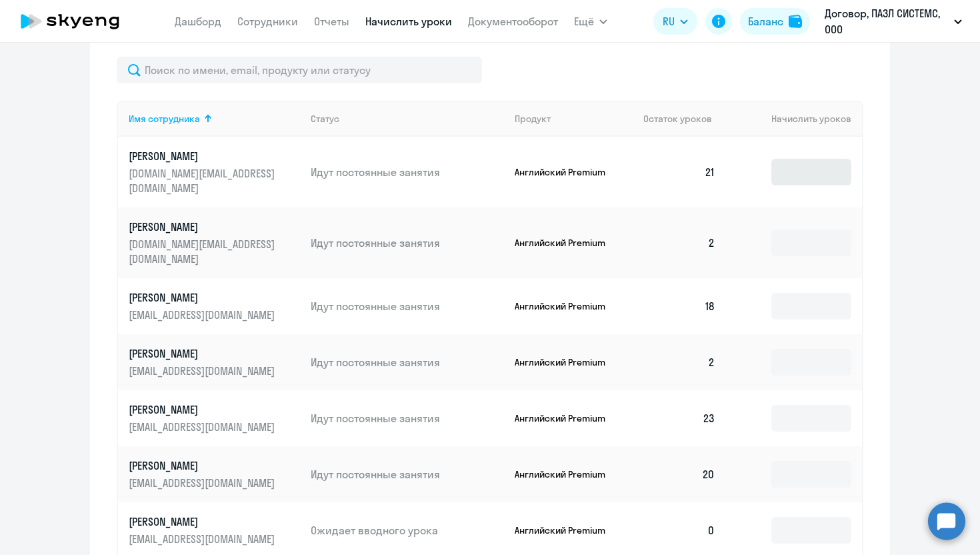
scroll to position [549, 0]
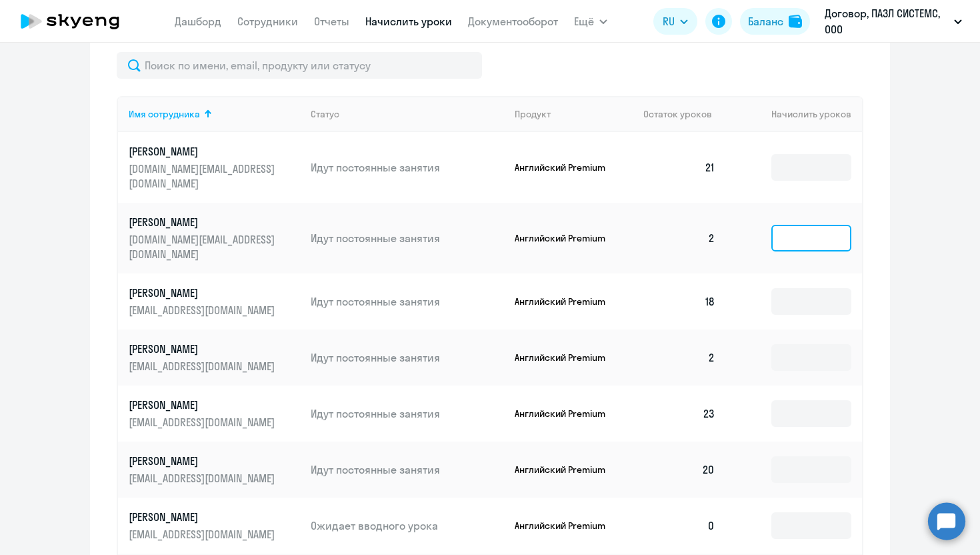
click at [814, 225] on input at bounding box center [811, 238] width 80 height 27
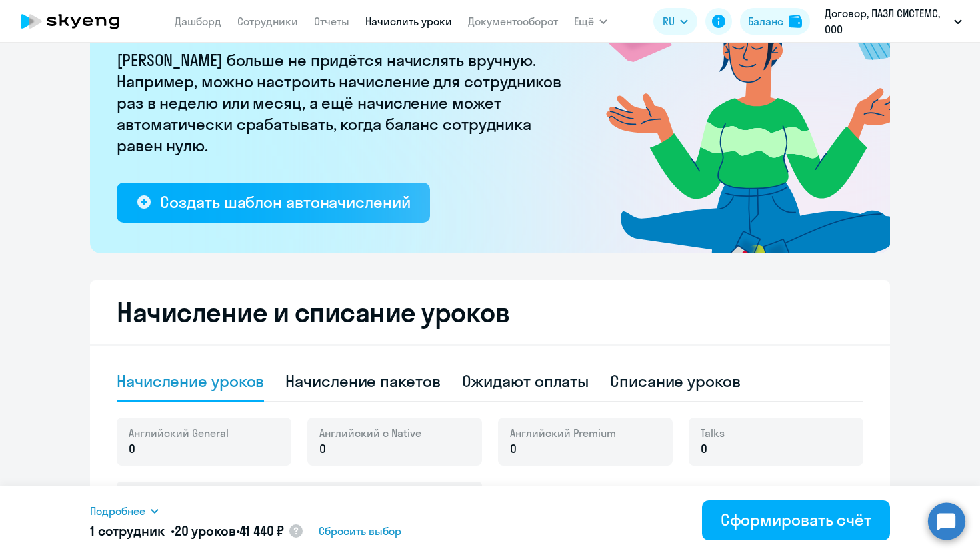
scroll to position [0, 0]
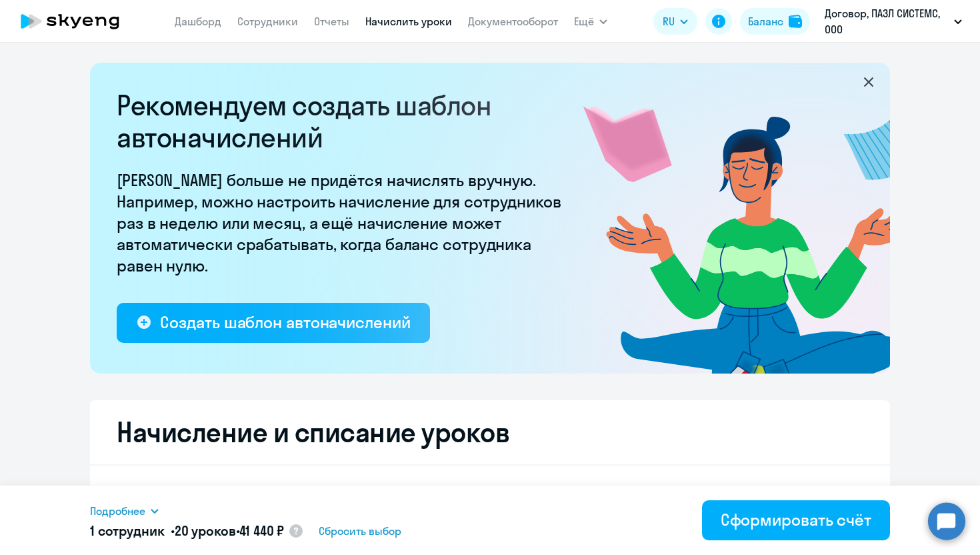
type input "20"
click at [328, 26] on link "Отчеты" at bounding box center [331, 21] width 35 height 13
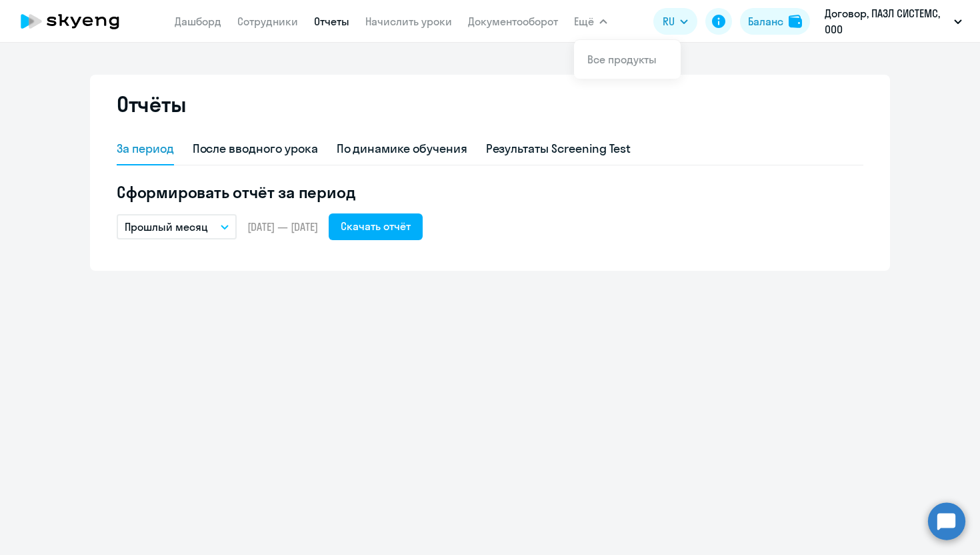
click at [596, 25] on button "Ещё" at bounding box center [590, 21] width 33 height 27
click at [772, 21] on div "Баланс" at bounding box center [765, 21] width 35 height 16
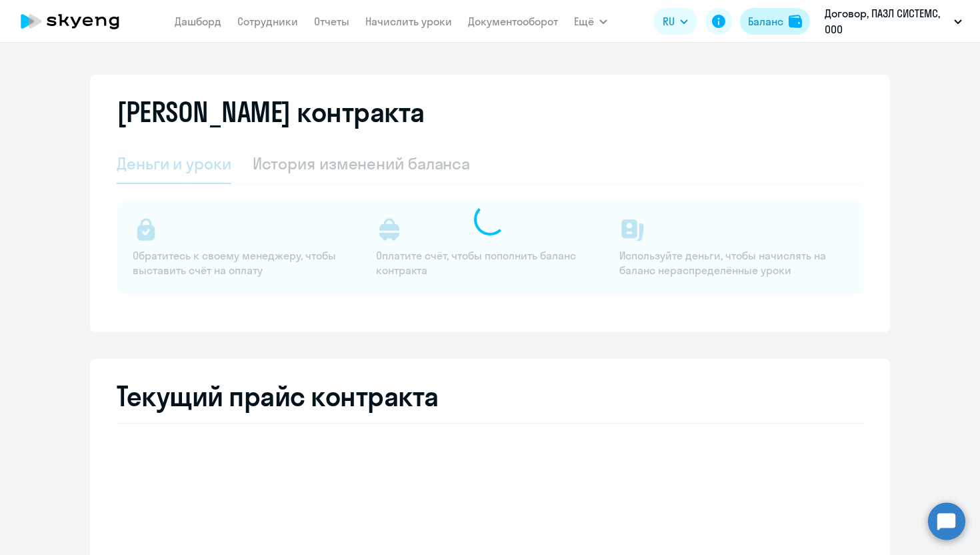
select select "english_adult_not_native_speaker"
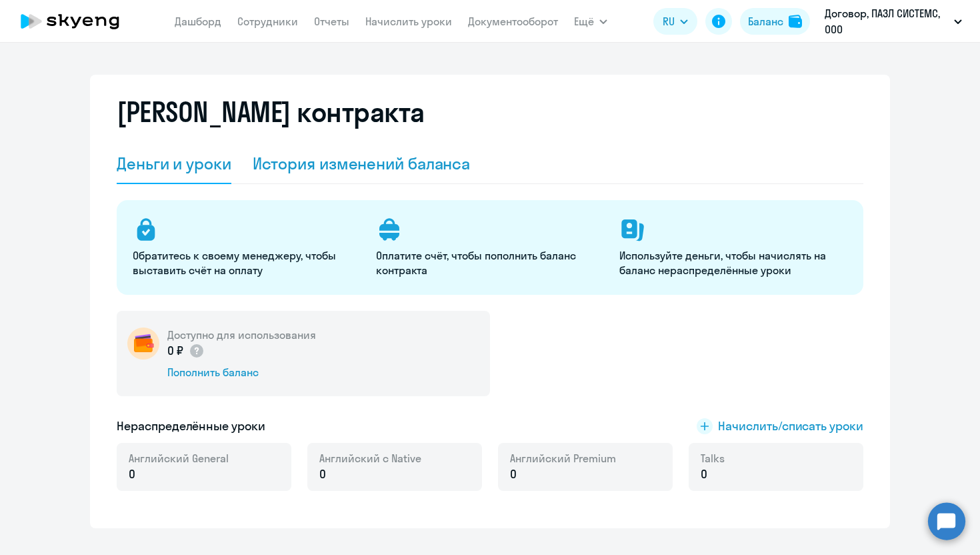
click at [414, 171] on div "История изменений баланса" at bounding box center [362, 163] width 218 height 21
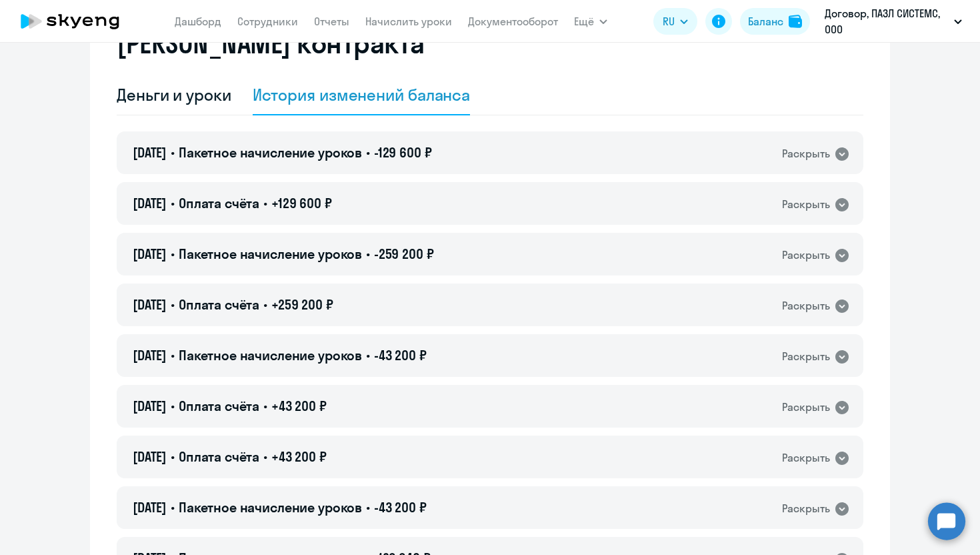
scroll to position [74, 0]
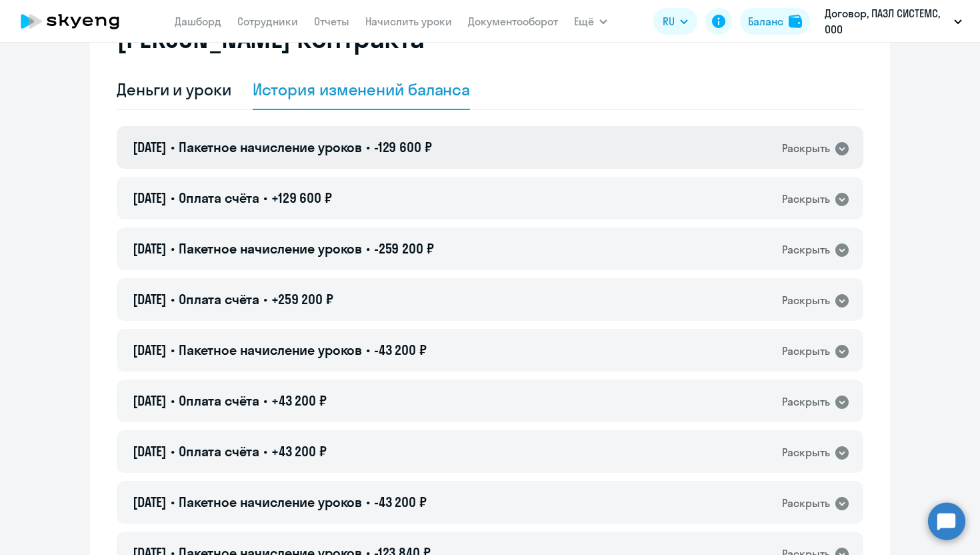
click at [818, 145] on div "Раскрыть" at bounding box center [806, 148] width 48 height 17
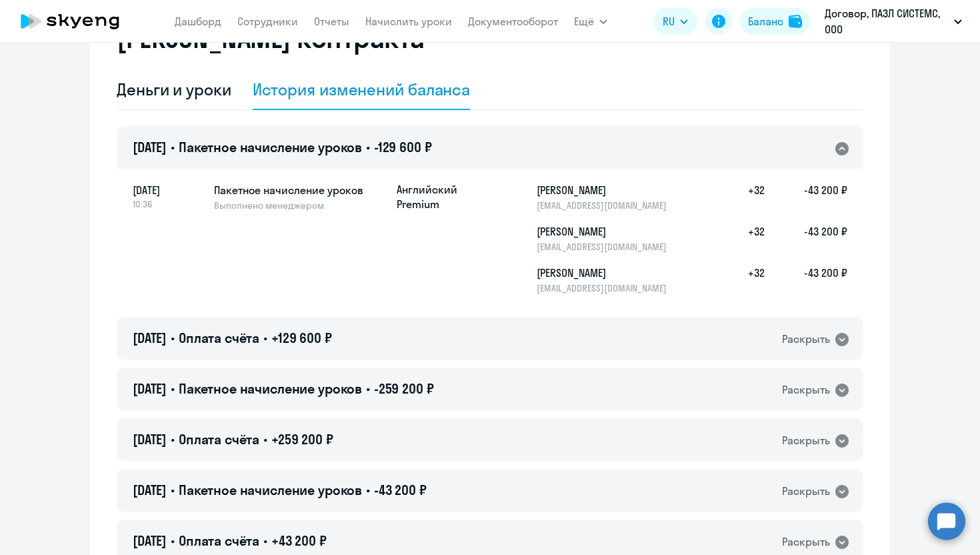
click at [822, 148] on div "Раскрыть" at bounding box center [806, 148] width 48 height 17
